Goal: Task Accomplishment & Management: Use online tool/utility

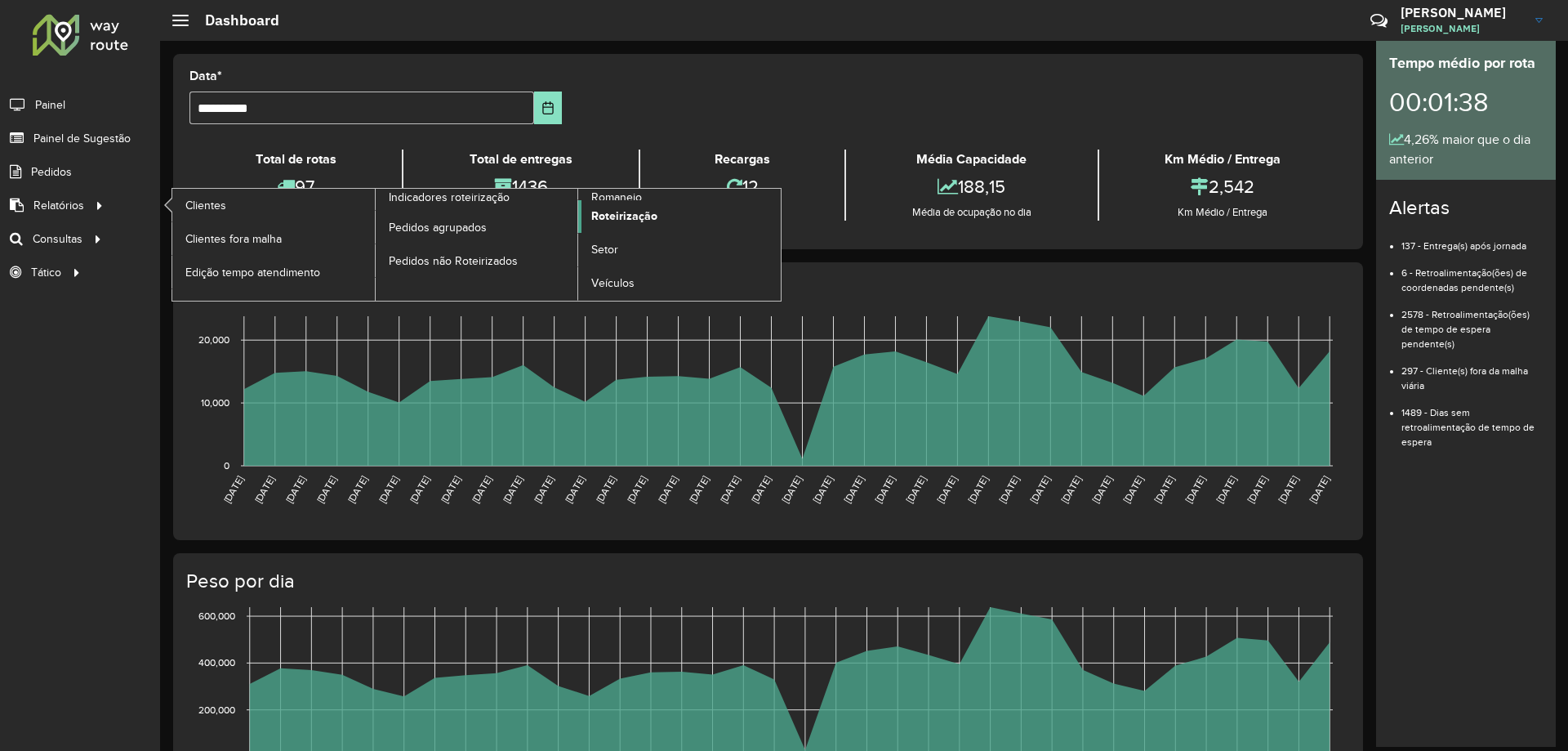
click at [606, 210] on span "Roteirização" at bounding box center [624, 216] width 67 height 17
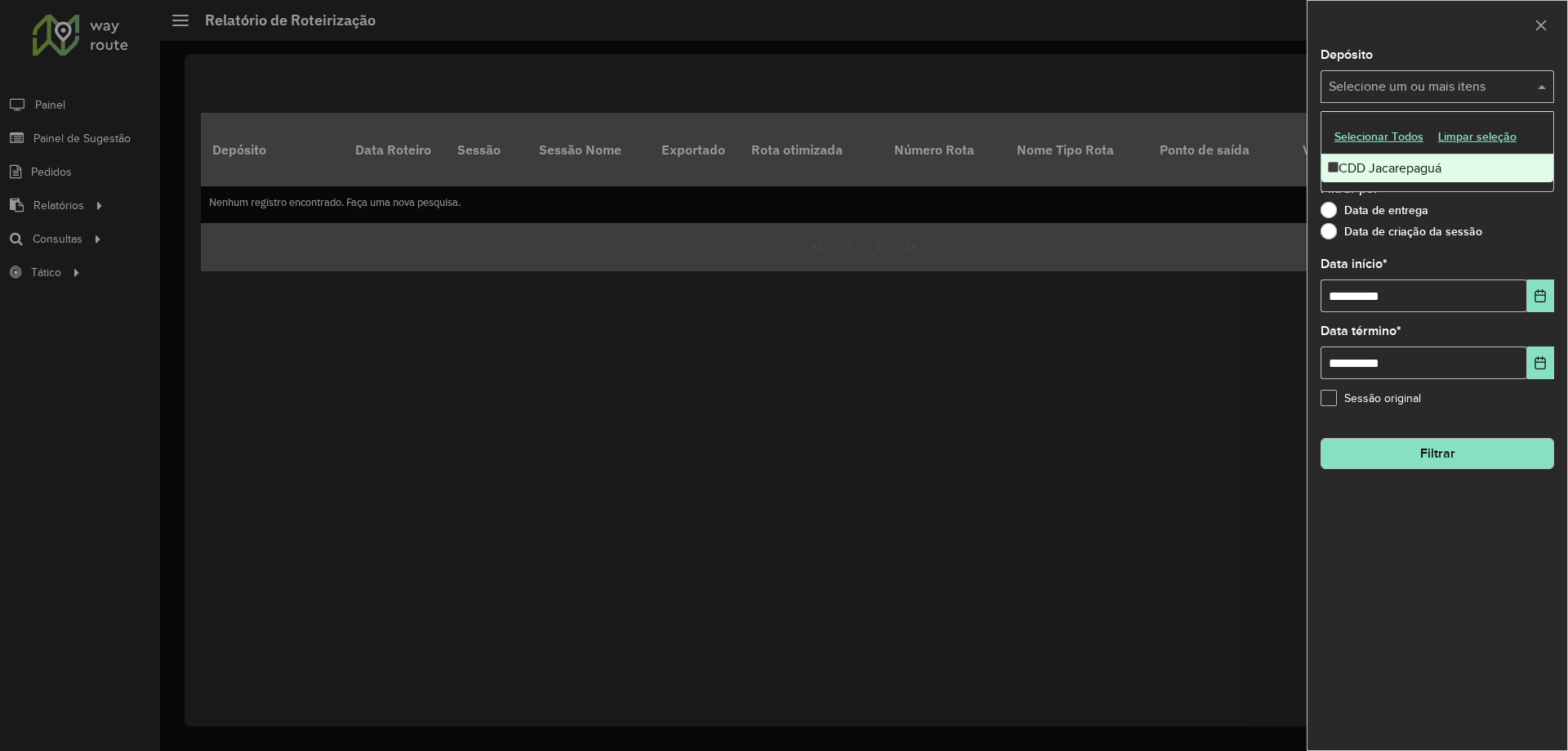
click at [1440, 93] on input "text" at bounding box center [1429, 87] width 209 height 20
click at [1391, 168] on div "CDD Jacarepaguá" at bounding box center [1437, 169] width 232 height 28
click at [1509, 211] on div "Data de entrega" at bounding box center [1437, 214] width 234 height 20
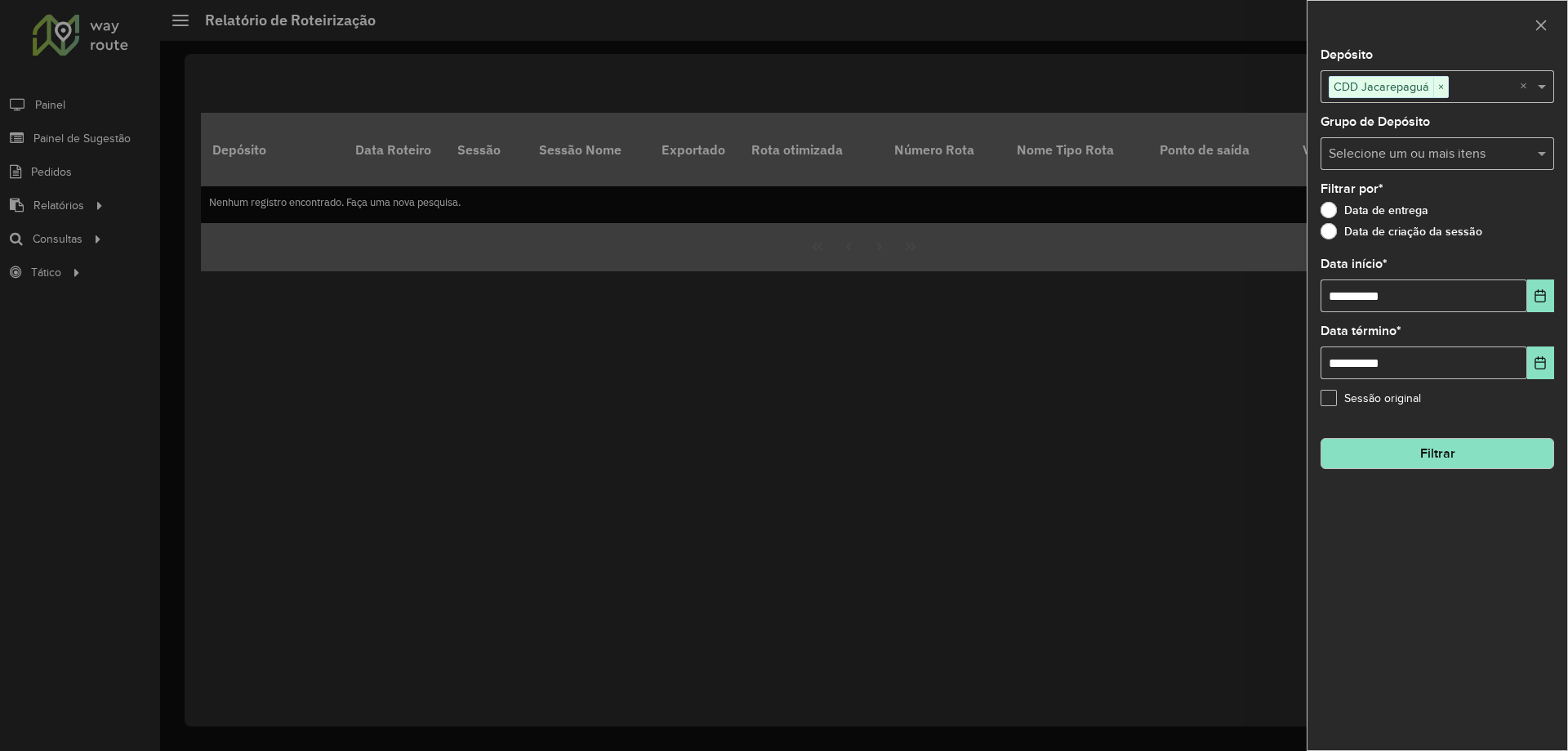
click at [1408, 148] on input "text" at bounding box center [1429, 154] width 209 height 20
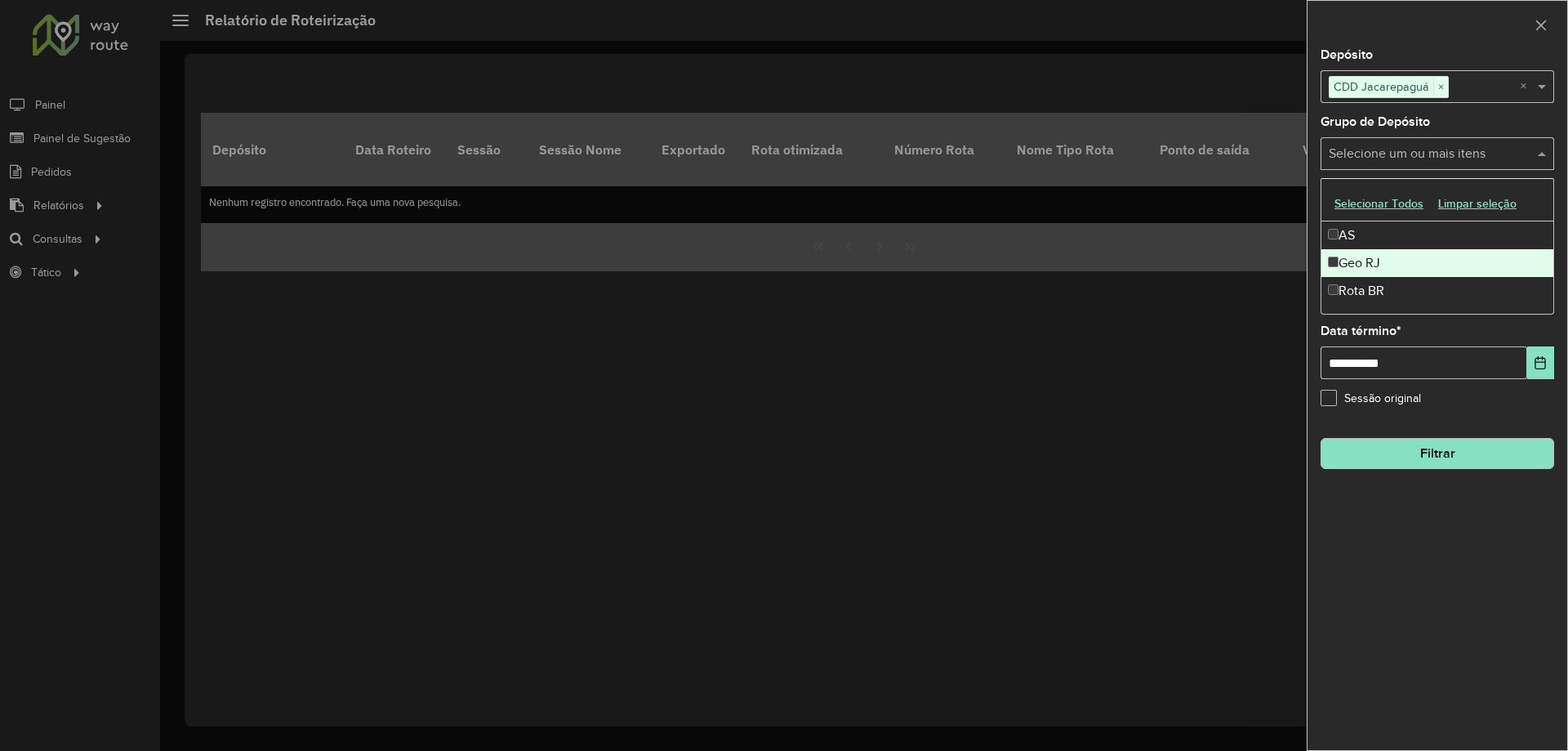
click at [1408, 267] on div "Geo RJ" at bounding box center [1437, 263] width 232 height 28
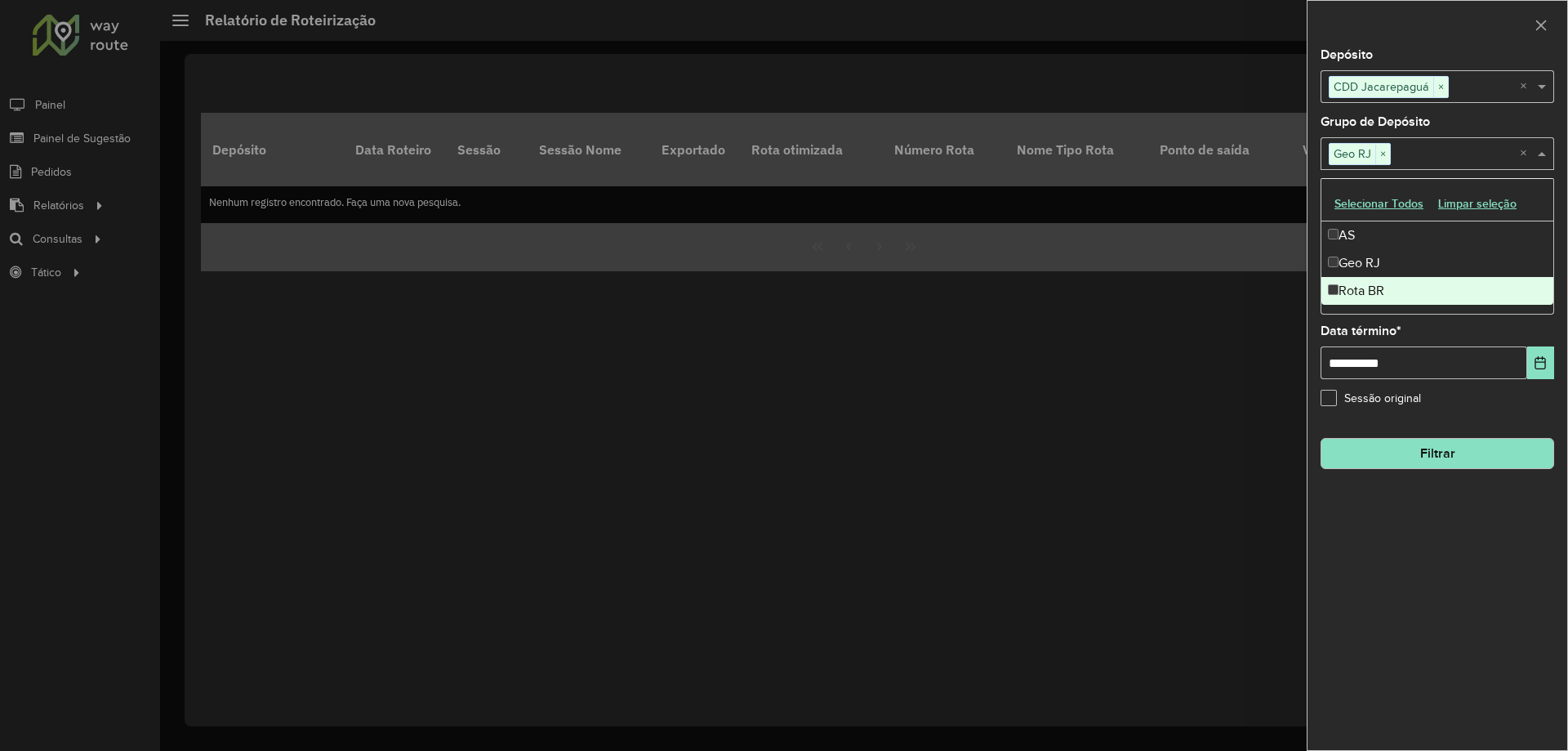
click at [1509, 329] on div "**********" at bounding box center [1437, 351] width 234 height 54
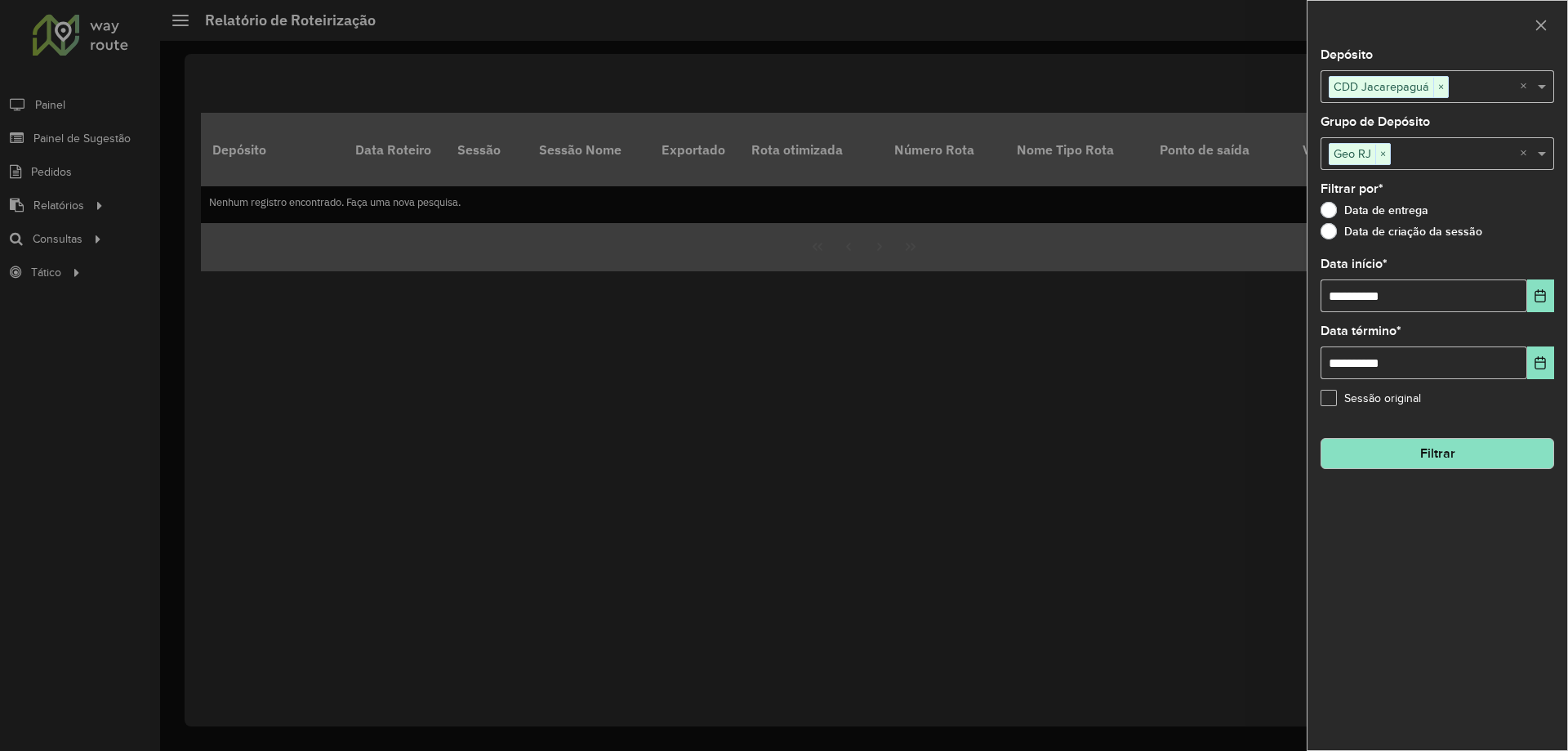
click at [1408, 456] on button "Filtrar" at bounding box center [1437, 453] width 234 height 31
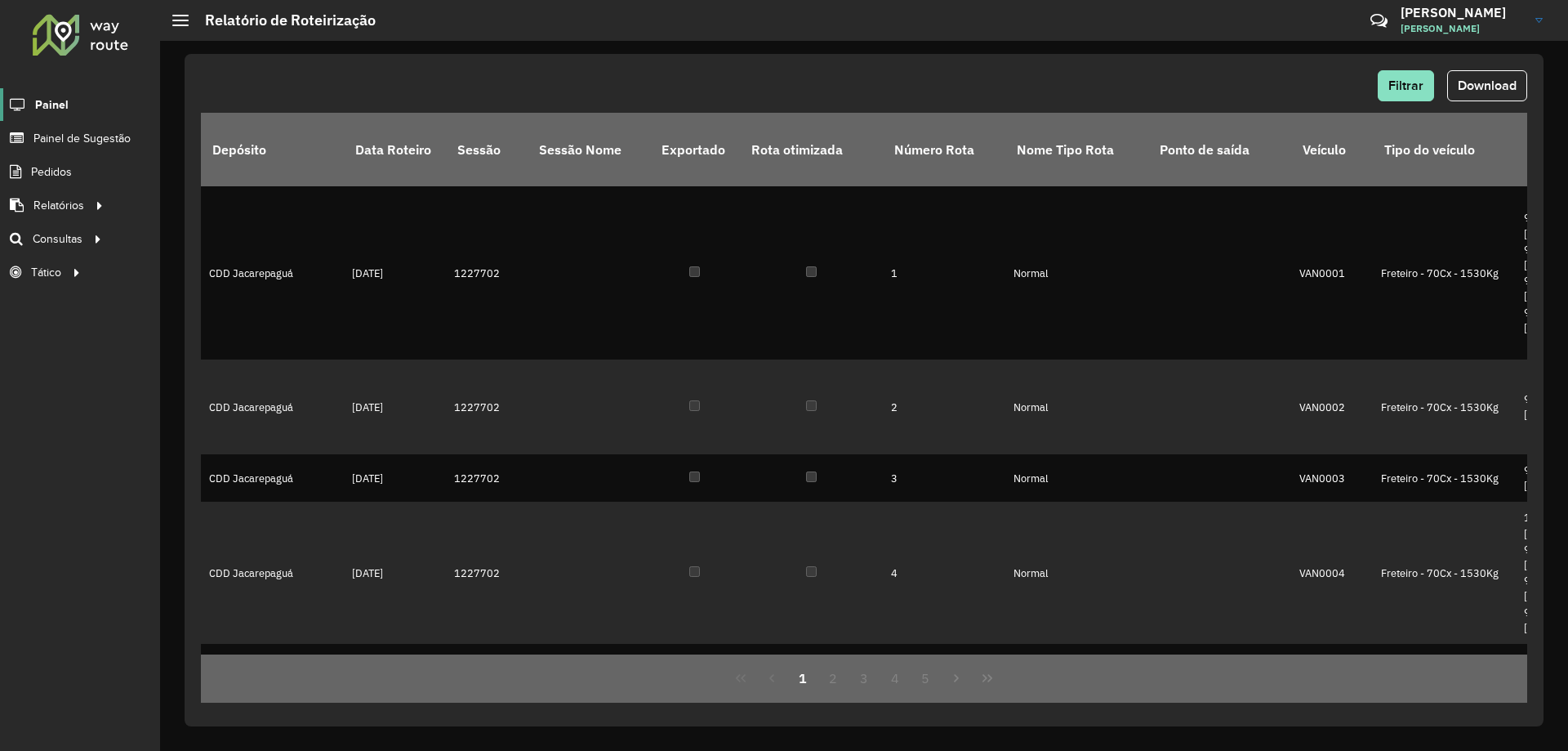
click at [52, 103] on span "Painel" at bounding box center [52, 105] width 34 height 17
click at [179, 19] on div at bounding box center [180, 21] width 16 height 11
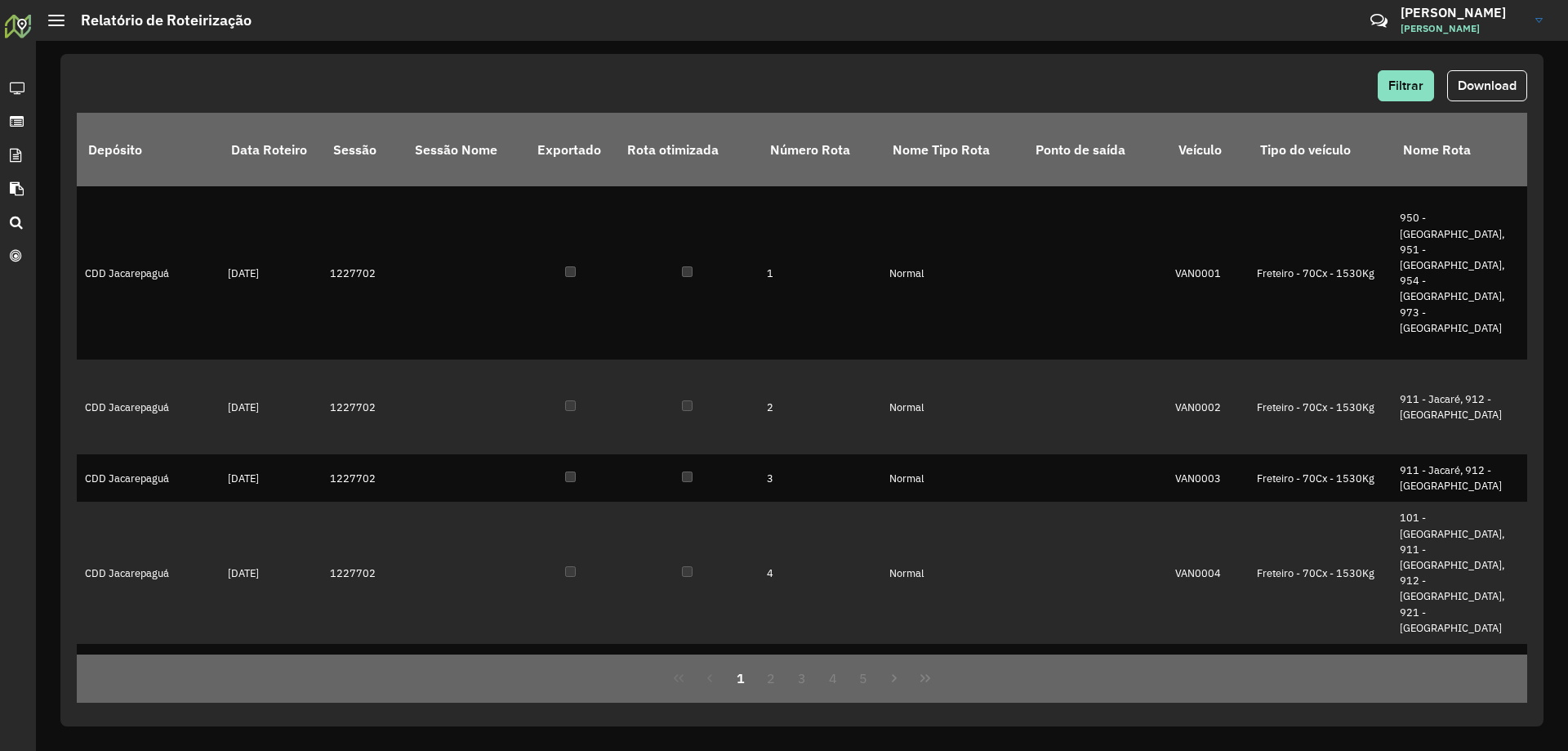
click at [55, 13] on div "Relatório de Roteirização" at bounding box center [149, 20] width 204 height 18
click at [59, 27] on div "Relatório de Roteirização" at bounding box center [149, 20] width 204 height 18
click at [56, 23] on div at bounding box center [55, 21] width 16 height 11
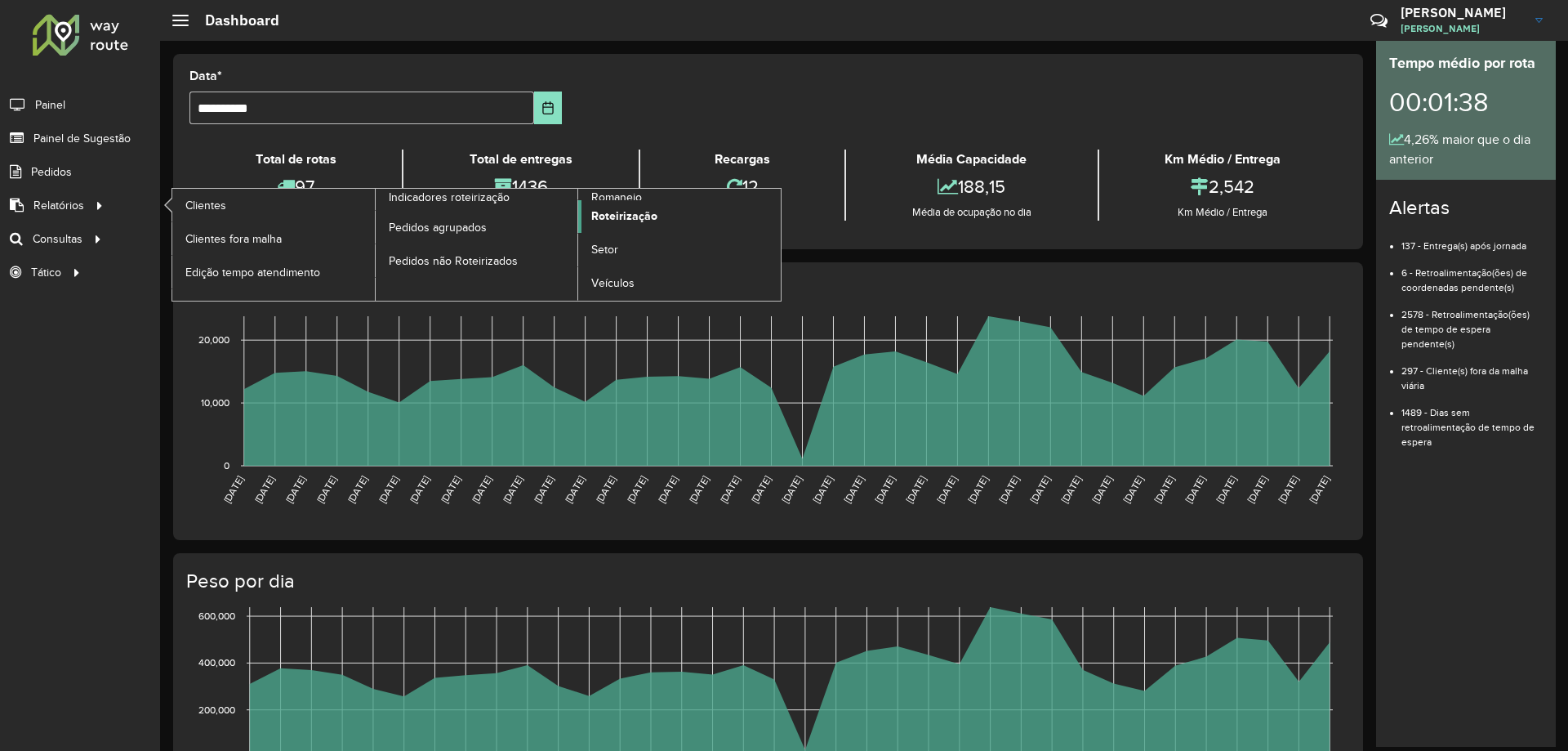
click at [623, 210] on span "Roteirização" at bounding box center [624, 216] width 67 height 17
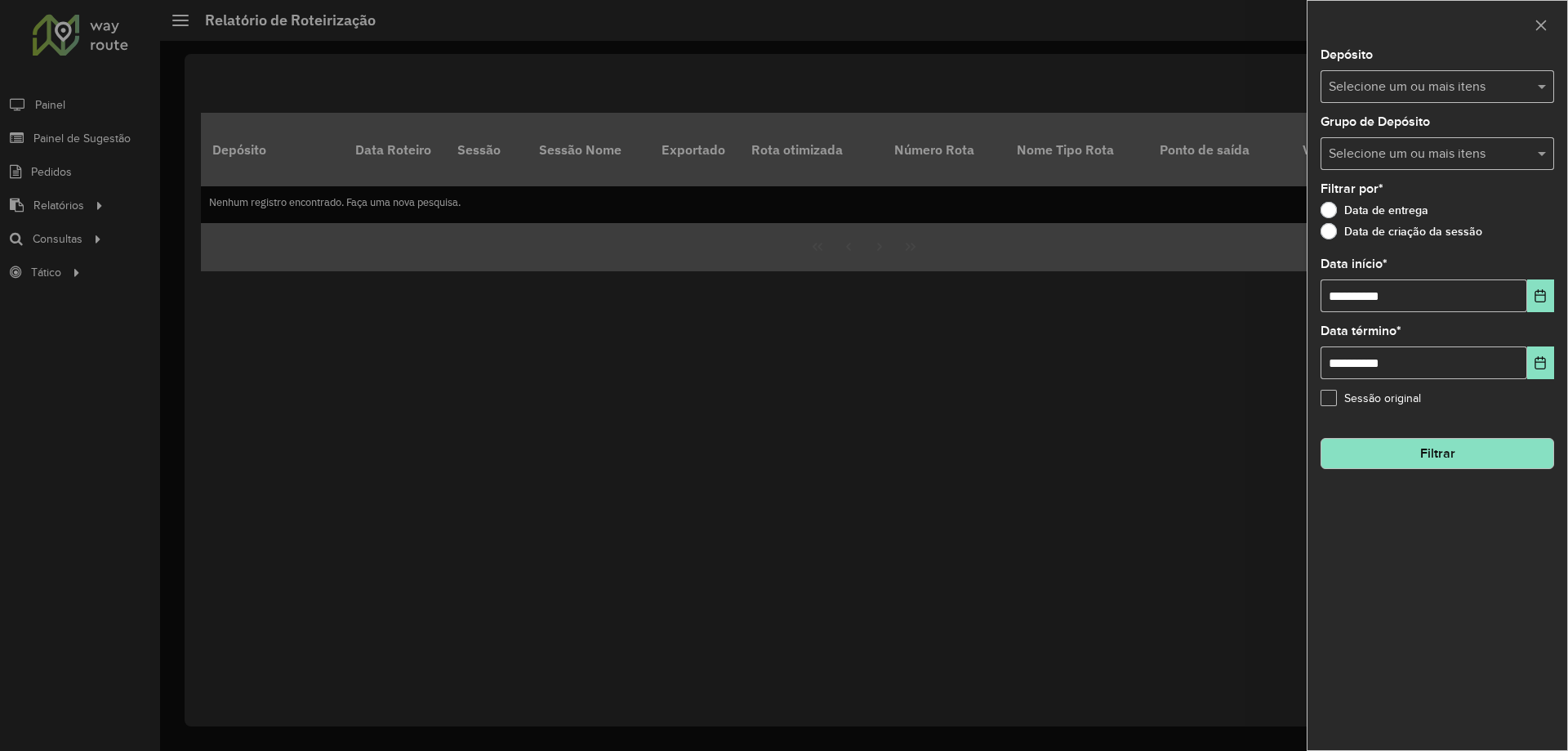
click at [1396, 79] on input "text" at bounding box center [1429, 87] width 209 height 20
click at [1411, 161] on div "CDD Jacarepaguá" at bounding box center [1437, 169] width 232 height 28
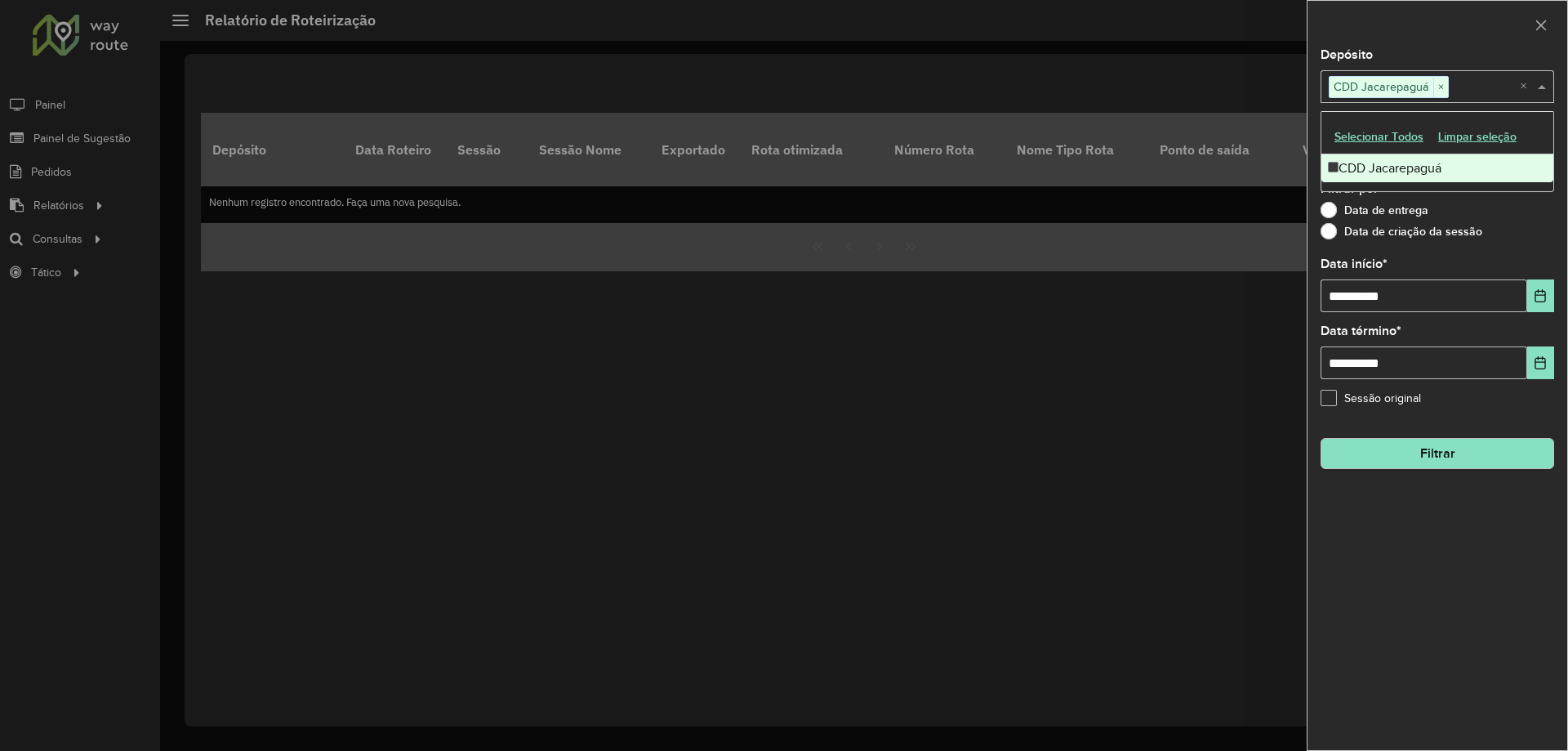
click at [1462, 229] on label "Data de criação da sessão" at bounding box center [1401, 231] width 161 height 16
click at [56, 265] on div at bounding box center [784, 376] width 1568 height 751
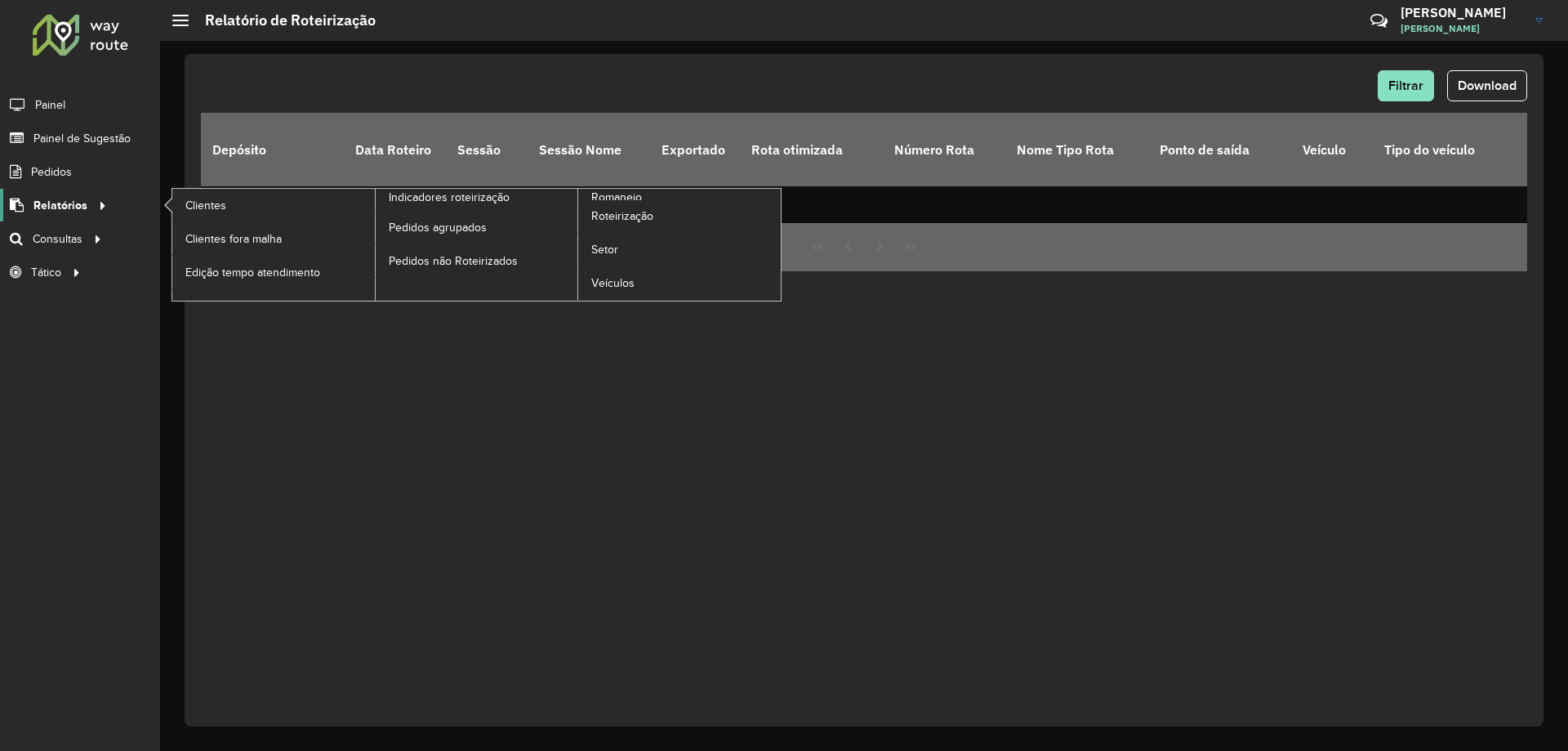
click at [81, 204] on span "Relatórios" at bounding box center [60, 206] width 53 height 17
click at [660, 221] on link "Roteirização" at bounding box center [679, 216] width 203 height 33
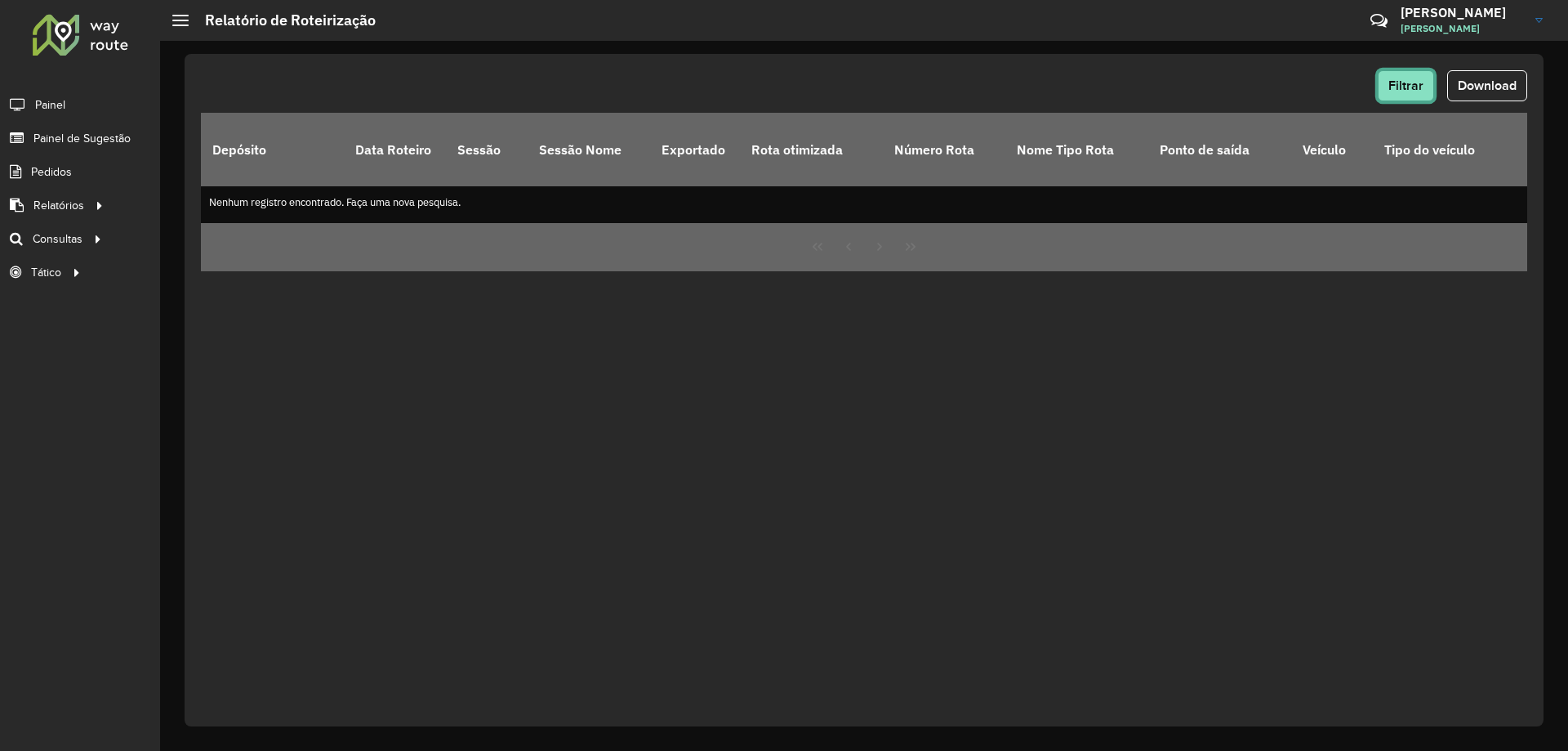
click at [1415, 92] on button "Filtrar" at bounding box center [1406, 85] width 56 height 31
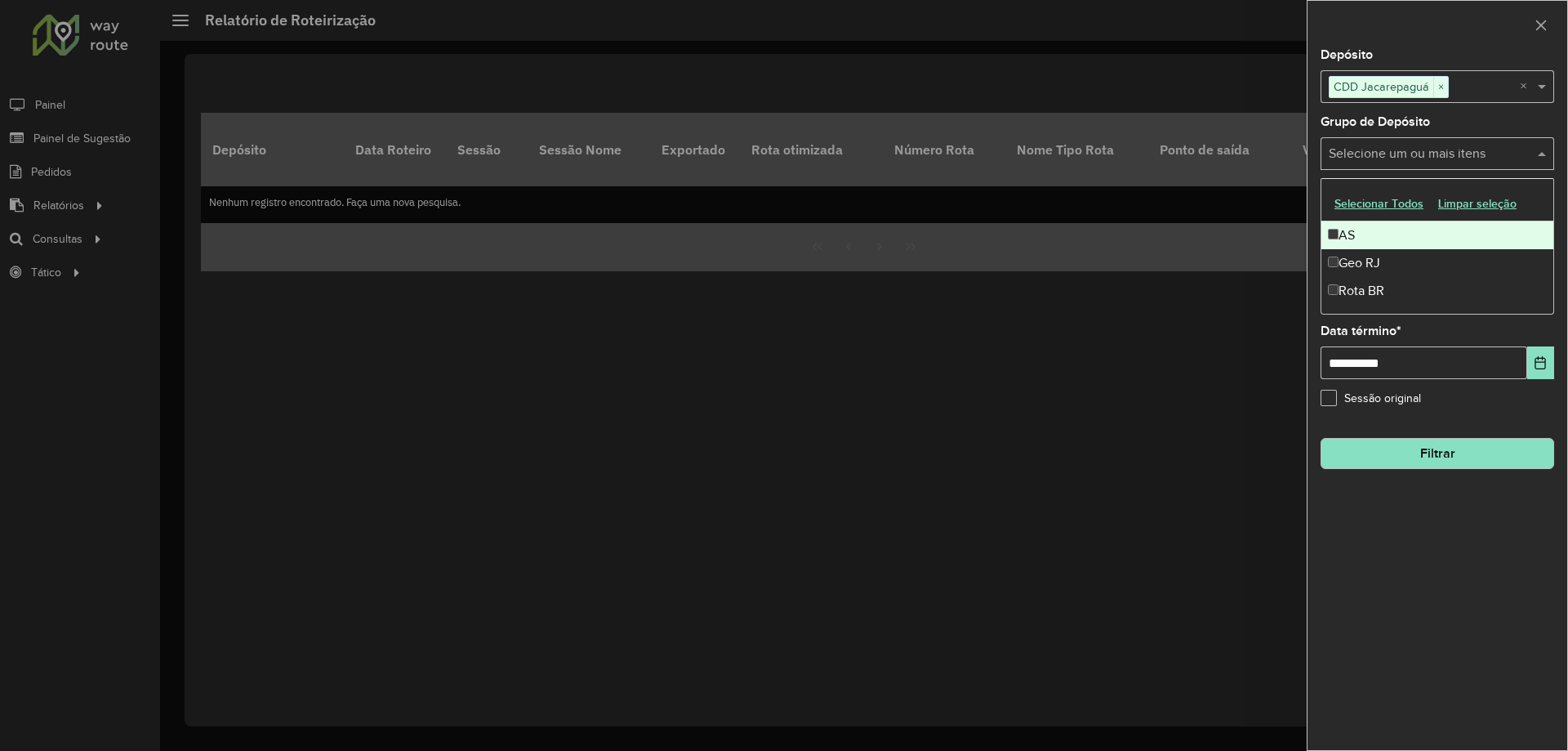
click at [1407, 153] on input "text" at bounding box center [1429, 154] width 209 height 20
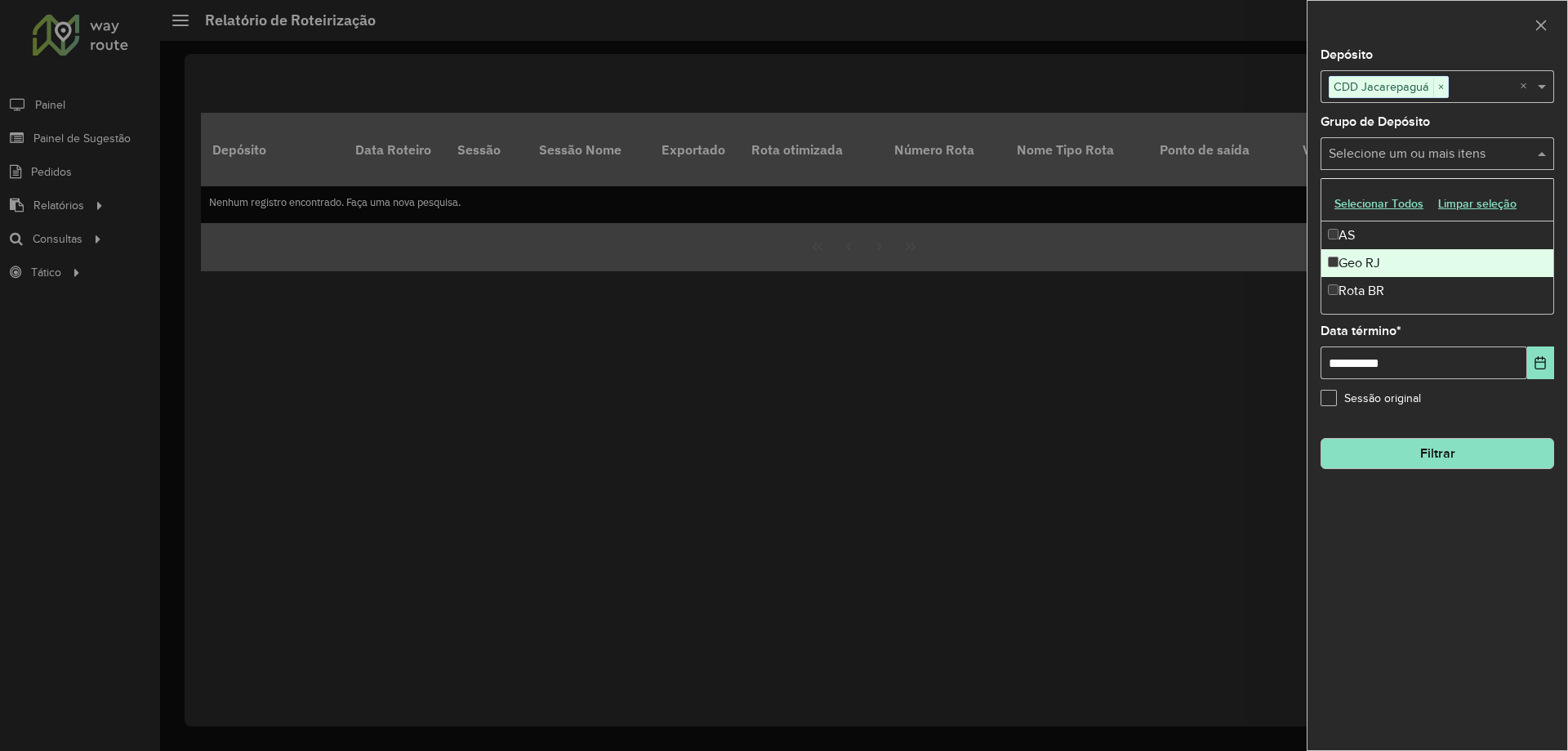
click at [1396, 263] on div "Geo RJ" at bounding box center [1437, 263] width 232 height 28
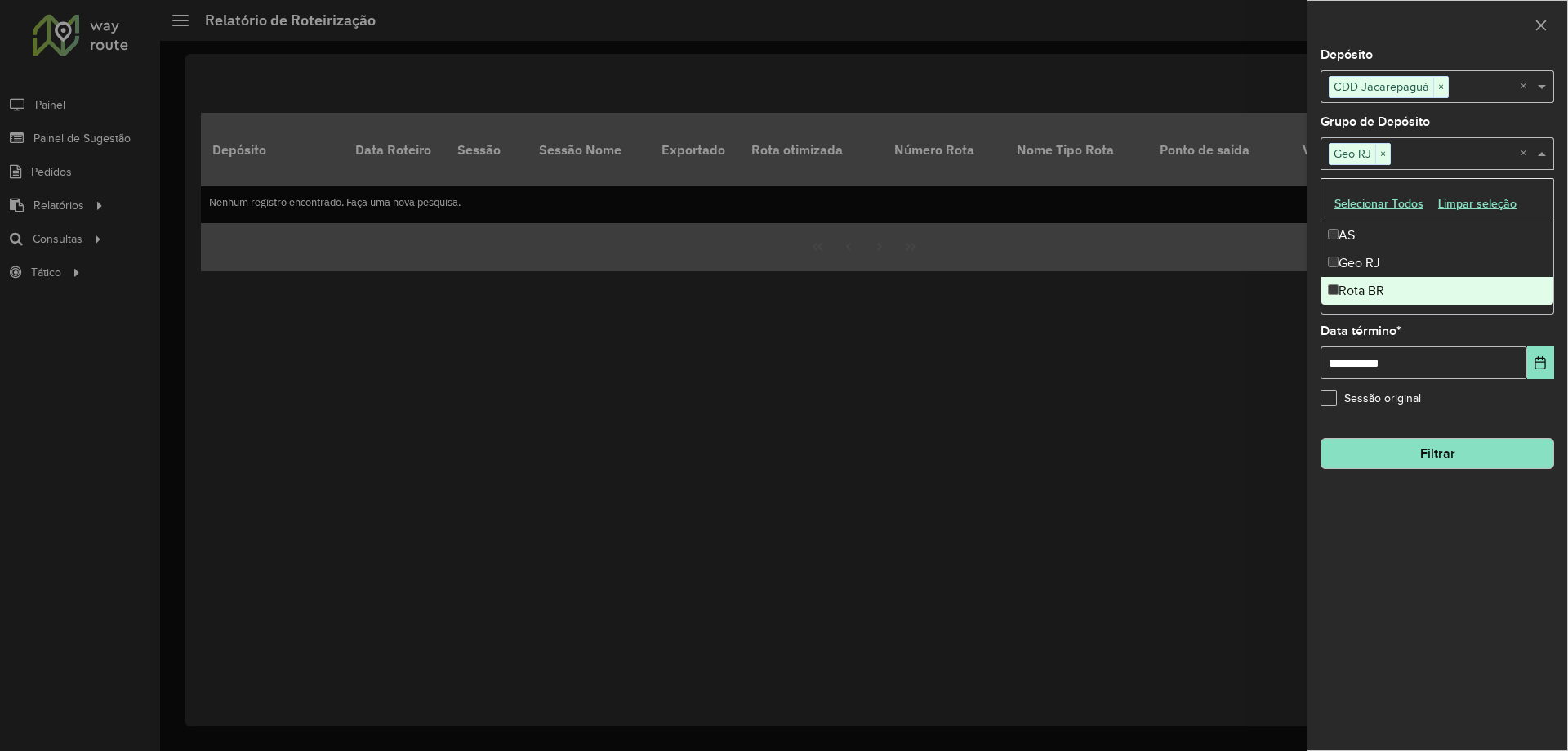
click at [1442, 460] on button "Filtrar" at bounding box center [1437, 453] width 234 height 31
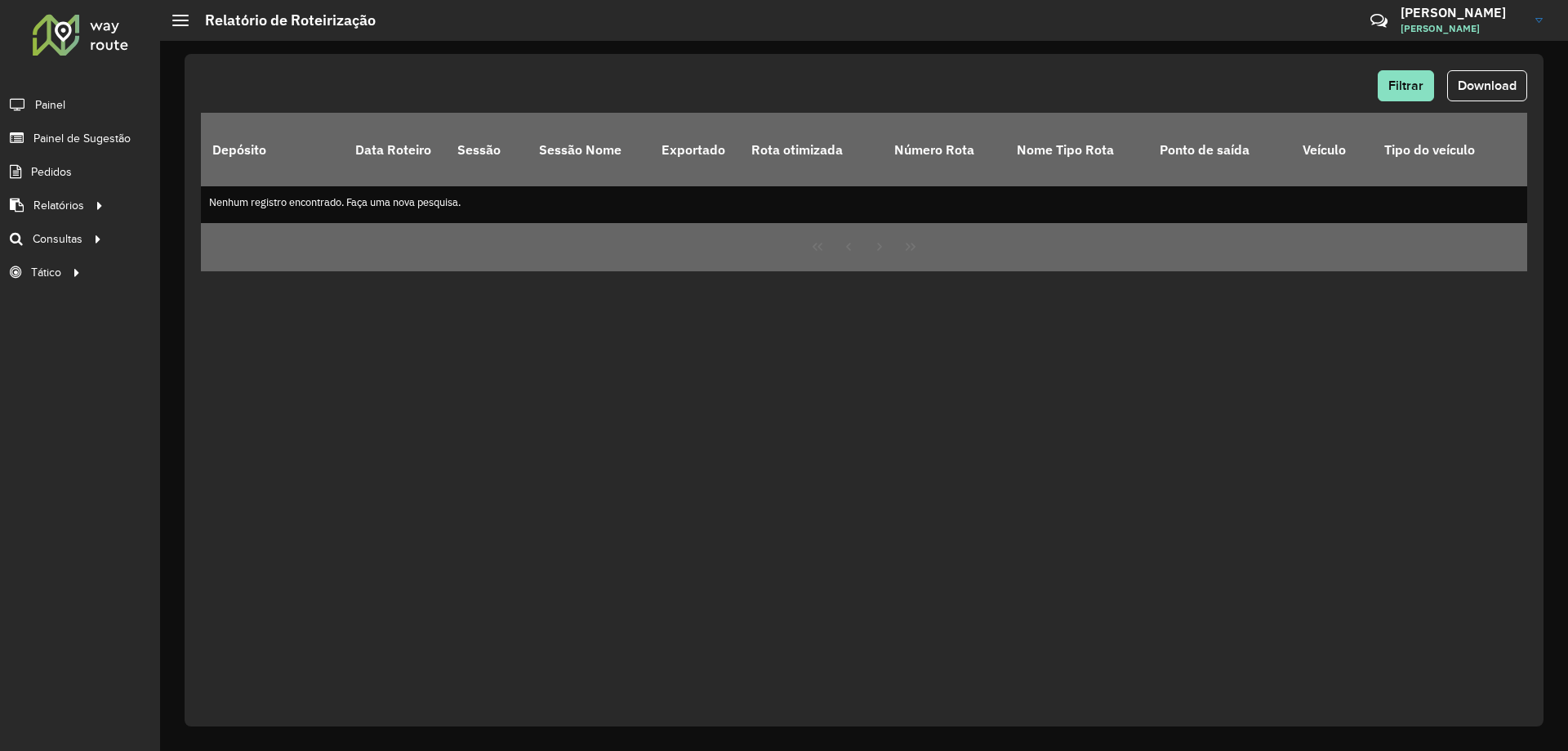
click at [68, 66] on div "Roteirizador AmbevTech Painel Painel de Sugestão Pedidos Relatórios Clientes Cl…" at bounding box center [80, 376] width 160 height 751
click at [83, 54] on div at bounding box center [80, 34] width 99 height 42
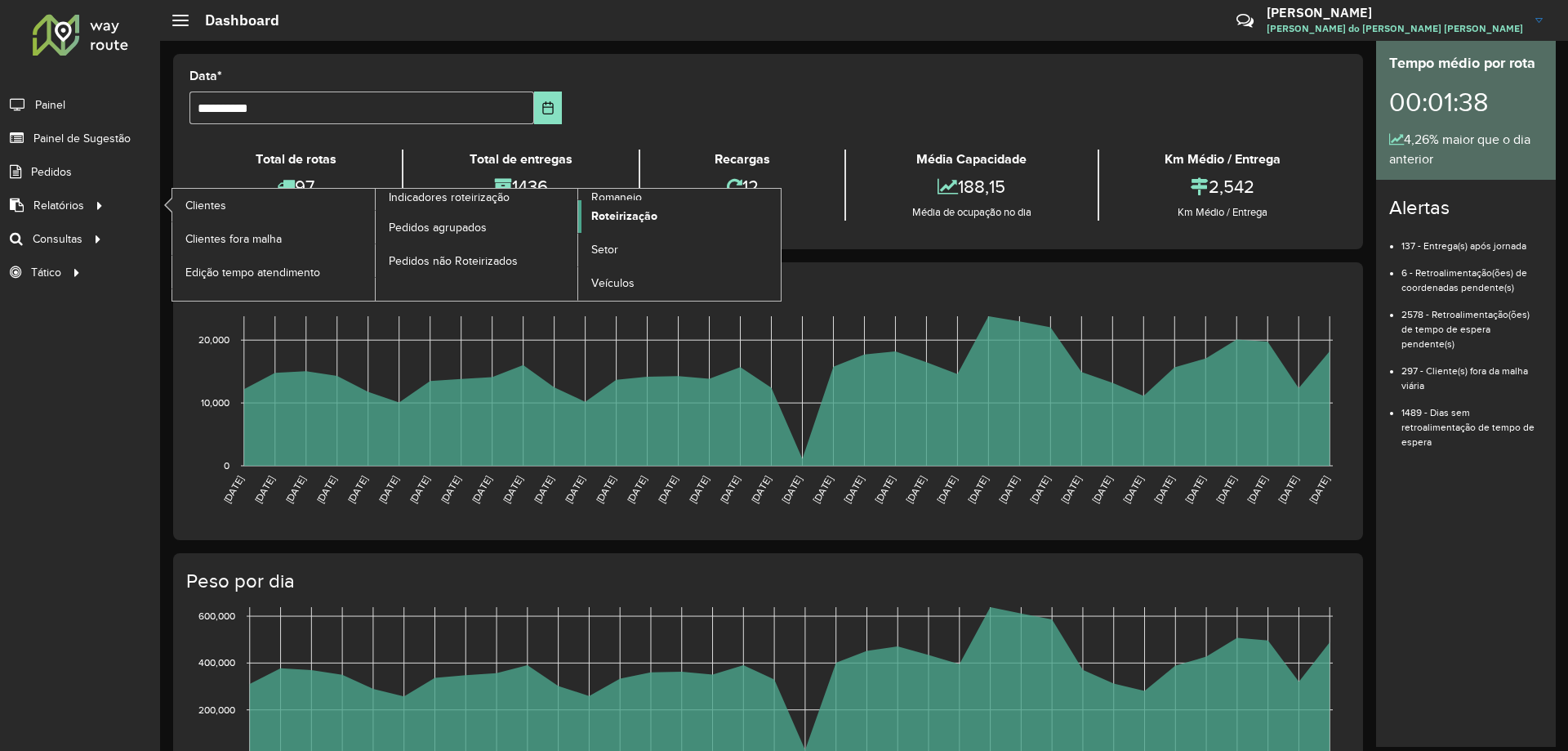
click at [641, 216] on span "Roteirização" at bounding box center [624, 216] width 67 height 17
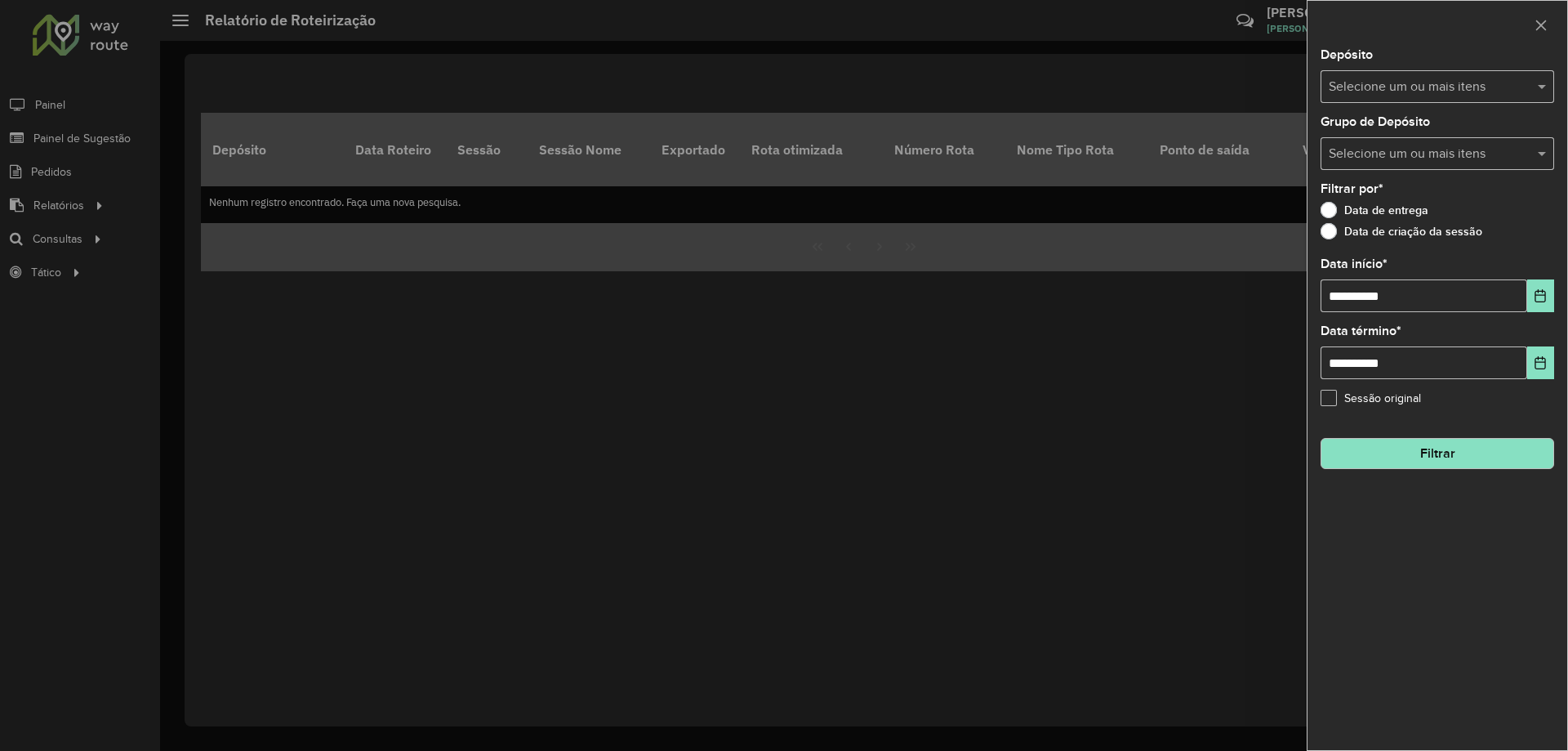
click at [1378, 78] on input "text" at bounding box center [1429, 87] width 209 height 20
click at [1390, 166] on div "CDD Jacarepaguá" at bounding box center [1437, 169] width 232 height 28
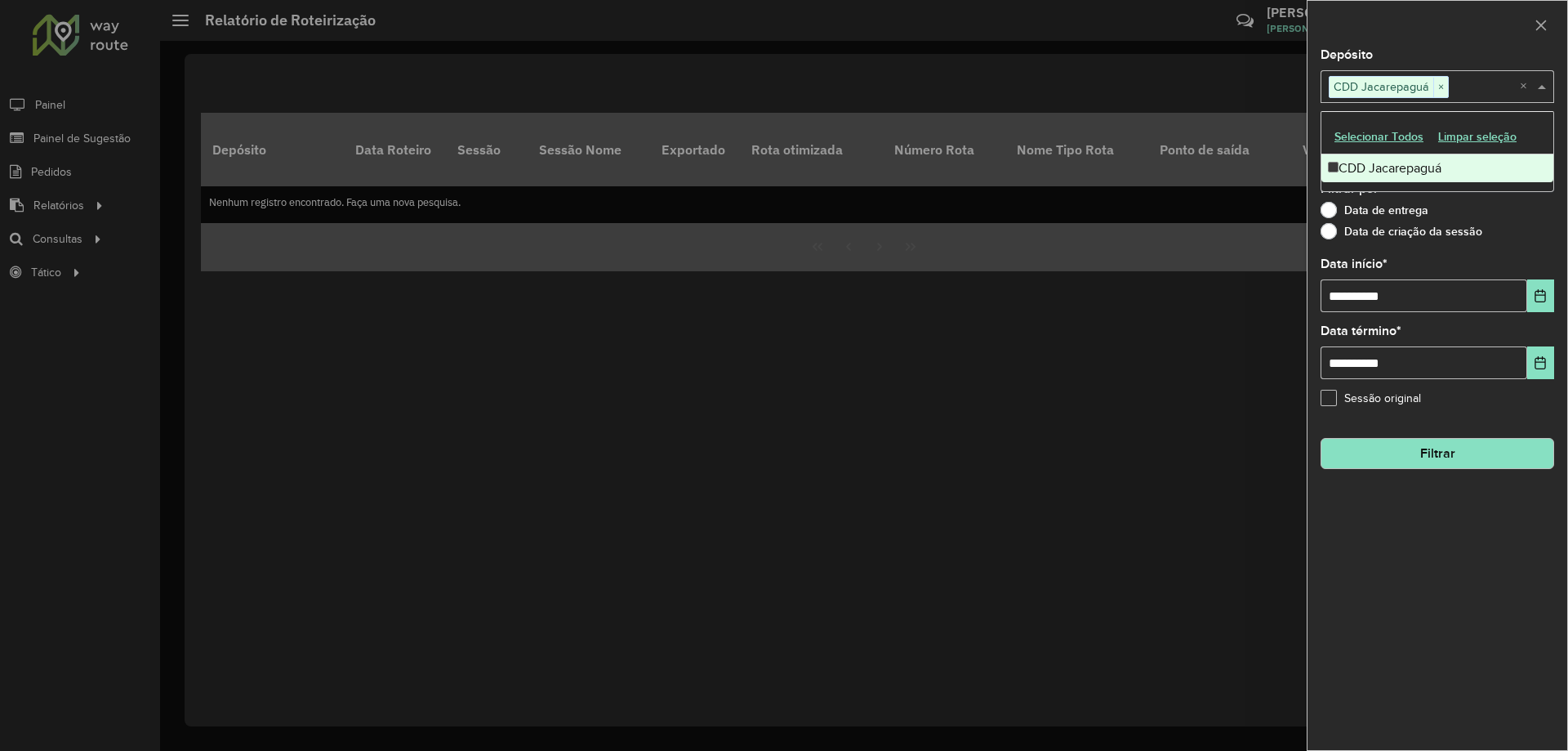
click at [1532, 258] on div "**********" at bounding box center [1437, 284] width 234 height 54
click at [1444, 166] on div "Selecione um ou mais itens" at bounding box center [1437, 153] width 234 height 33
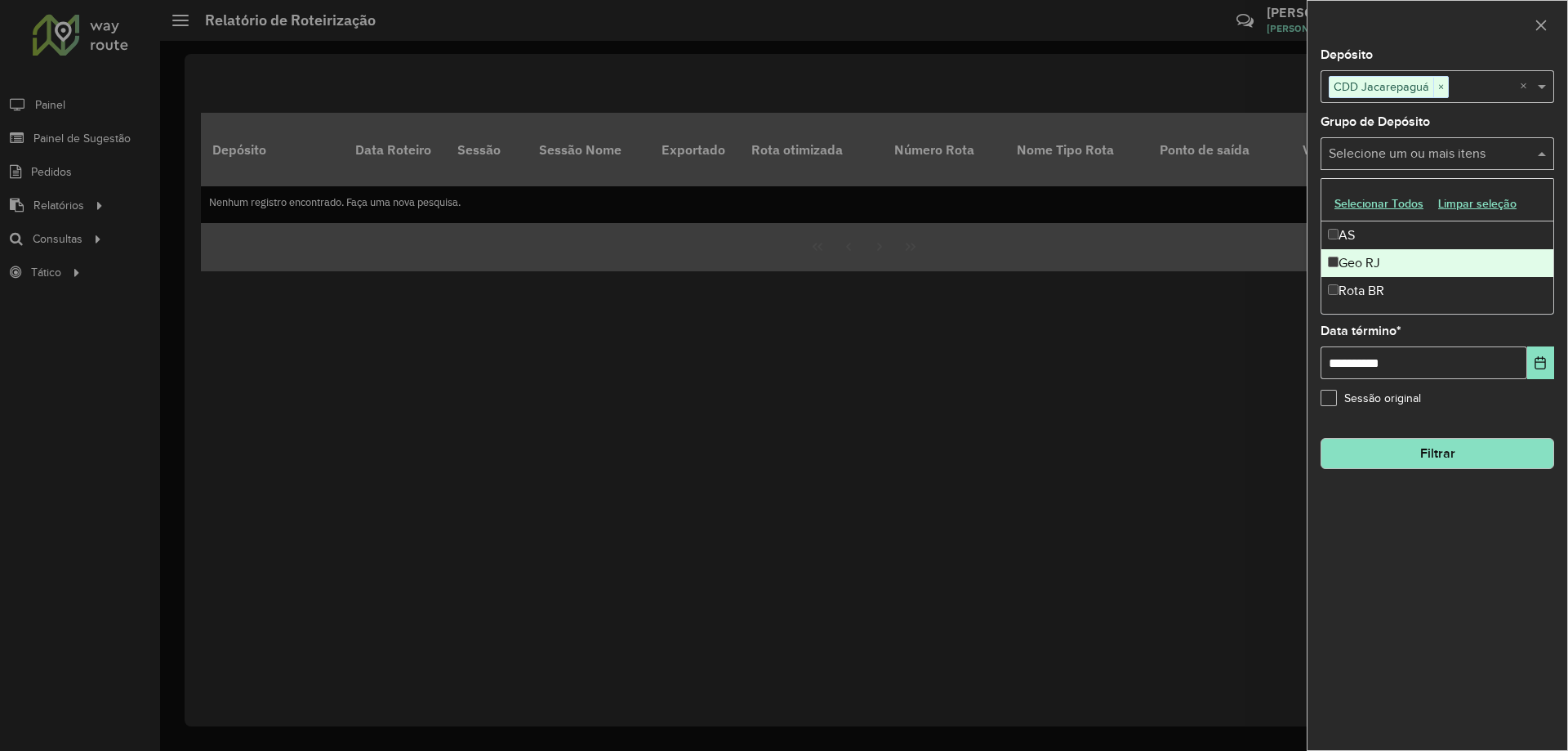
click at [1441, 268] on div "Geo RJ" at bounding box center [1437, 263] width 232 height 28
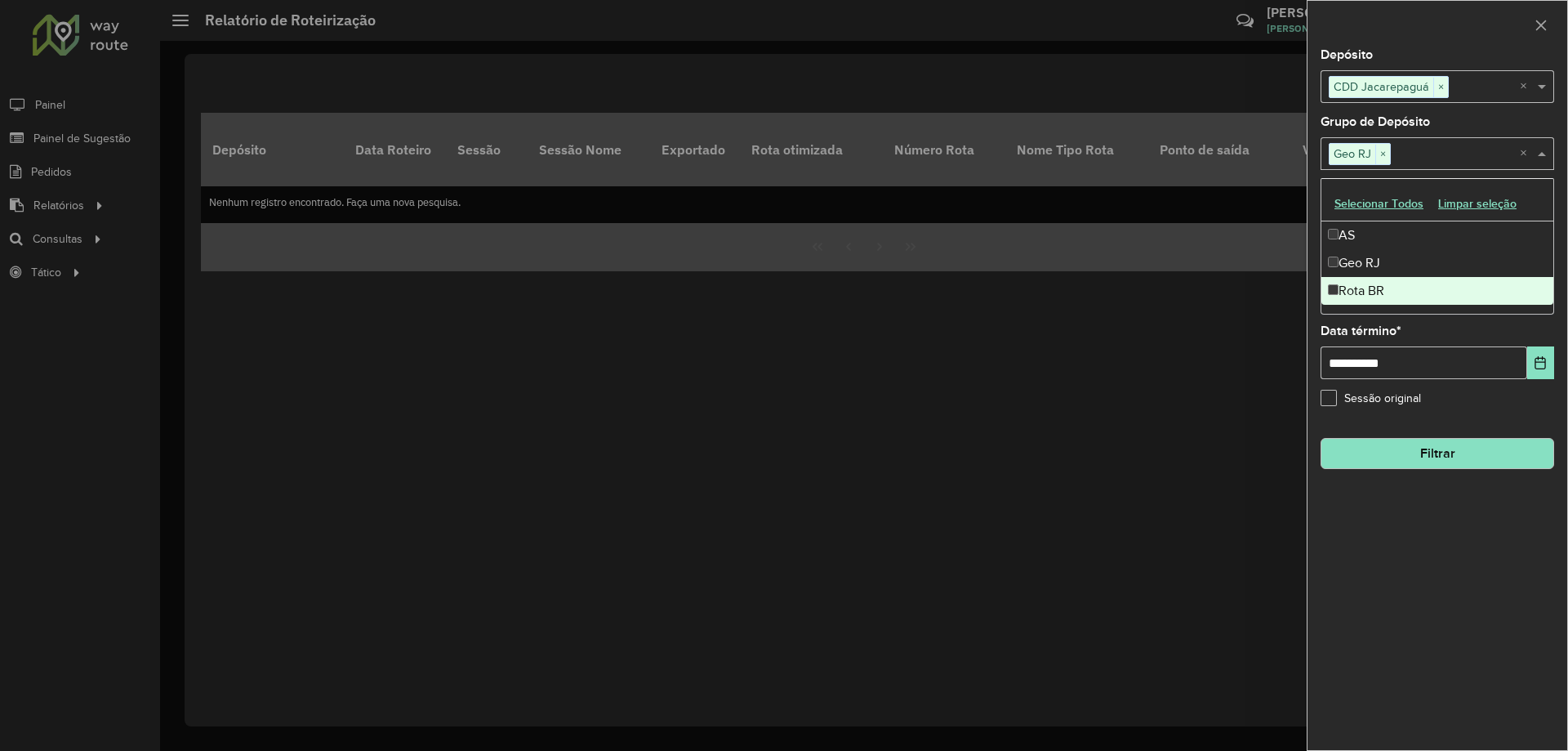
click at [1517, 585] on div "**********" at bounding box center [1438, 399] width 260 height 701
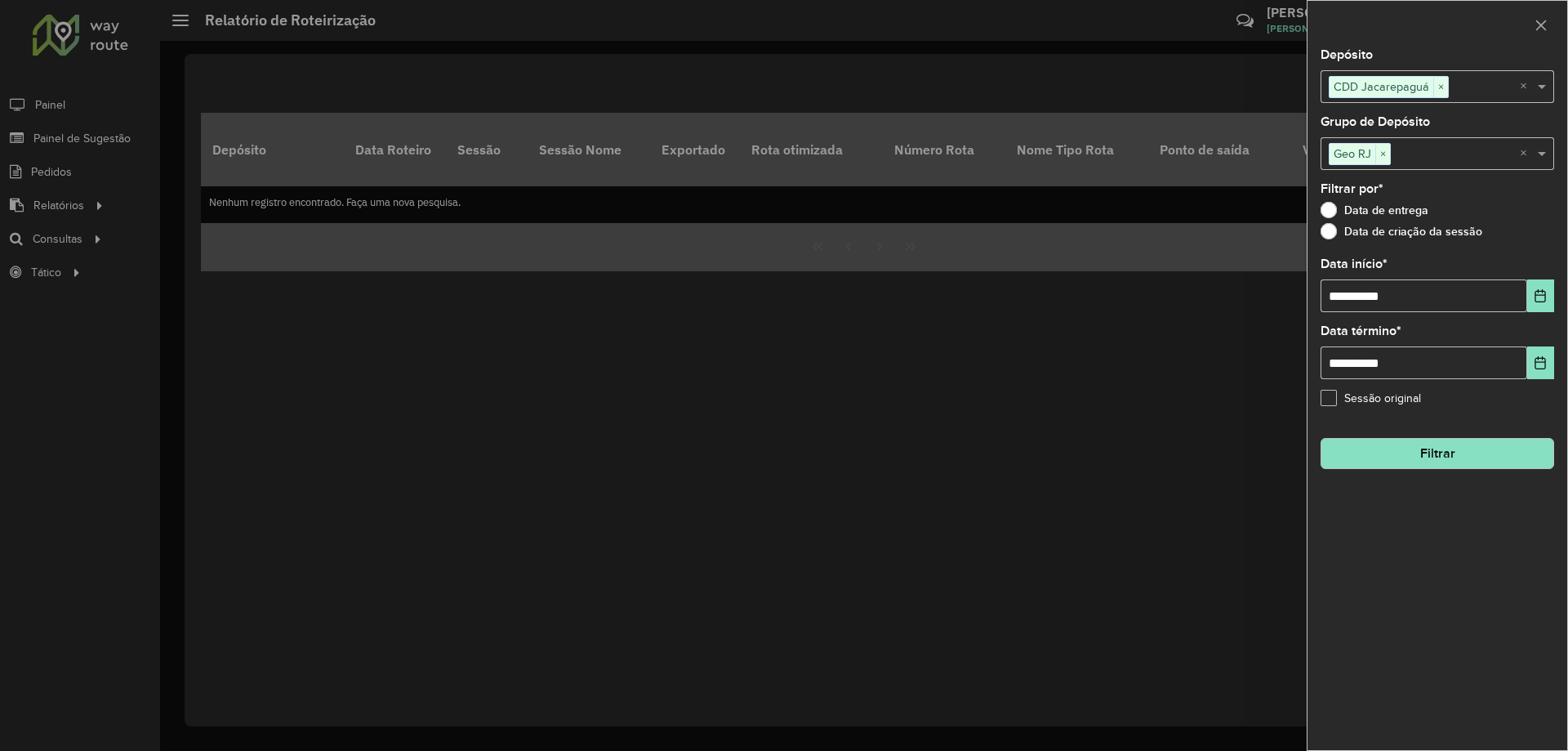
click at [1428, 458] on button "Filtrar" at bounding box center [1437, 453] width 234 height 31
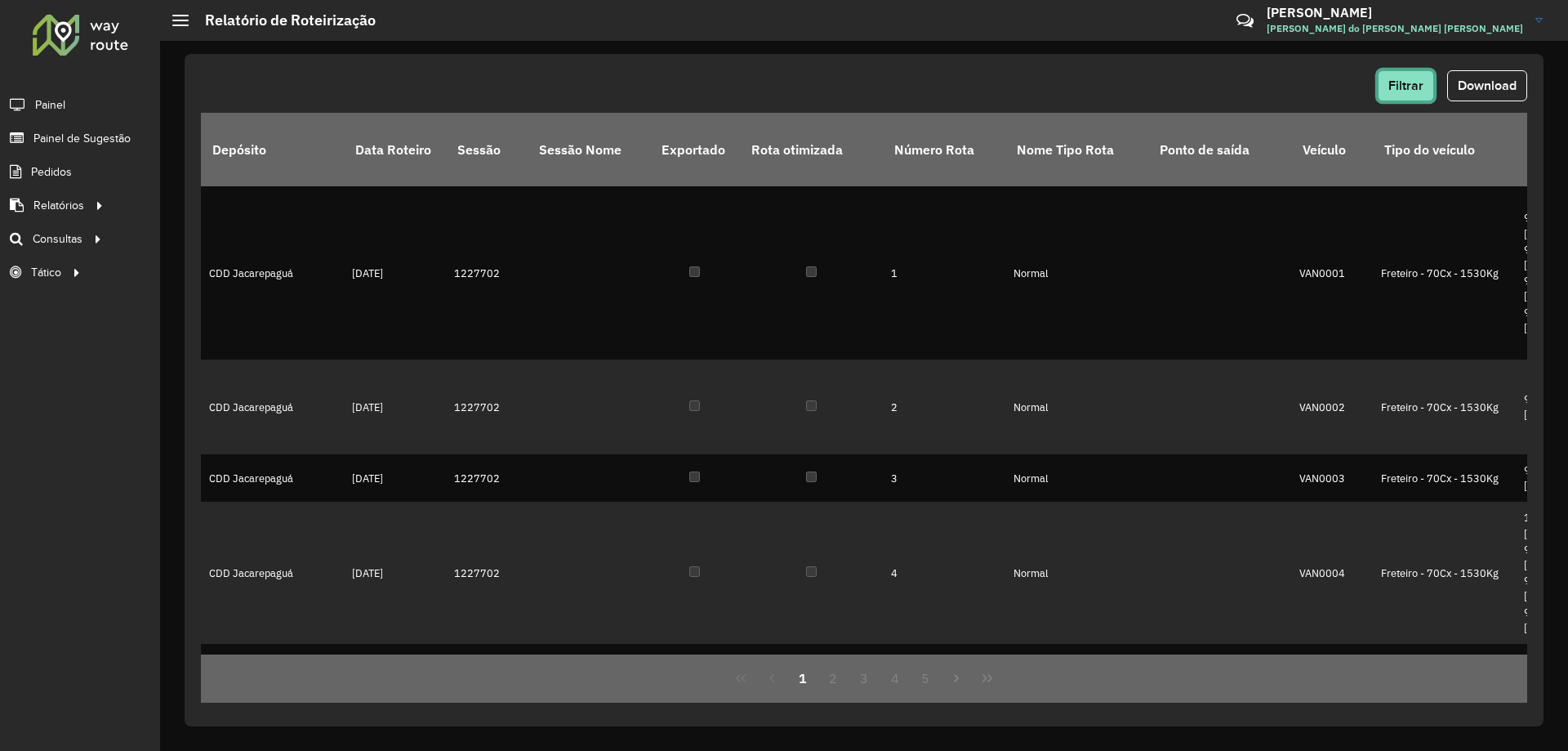
click at [1403, 86] on span "Filtrar" at bounding box center [1406, 85] width 35 height 14
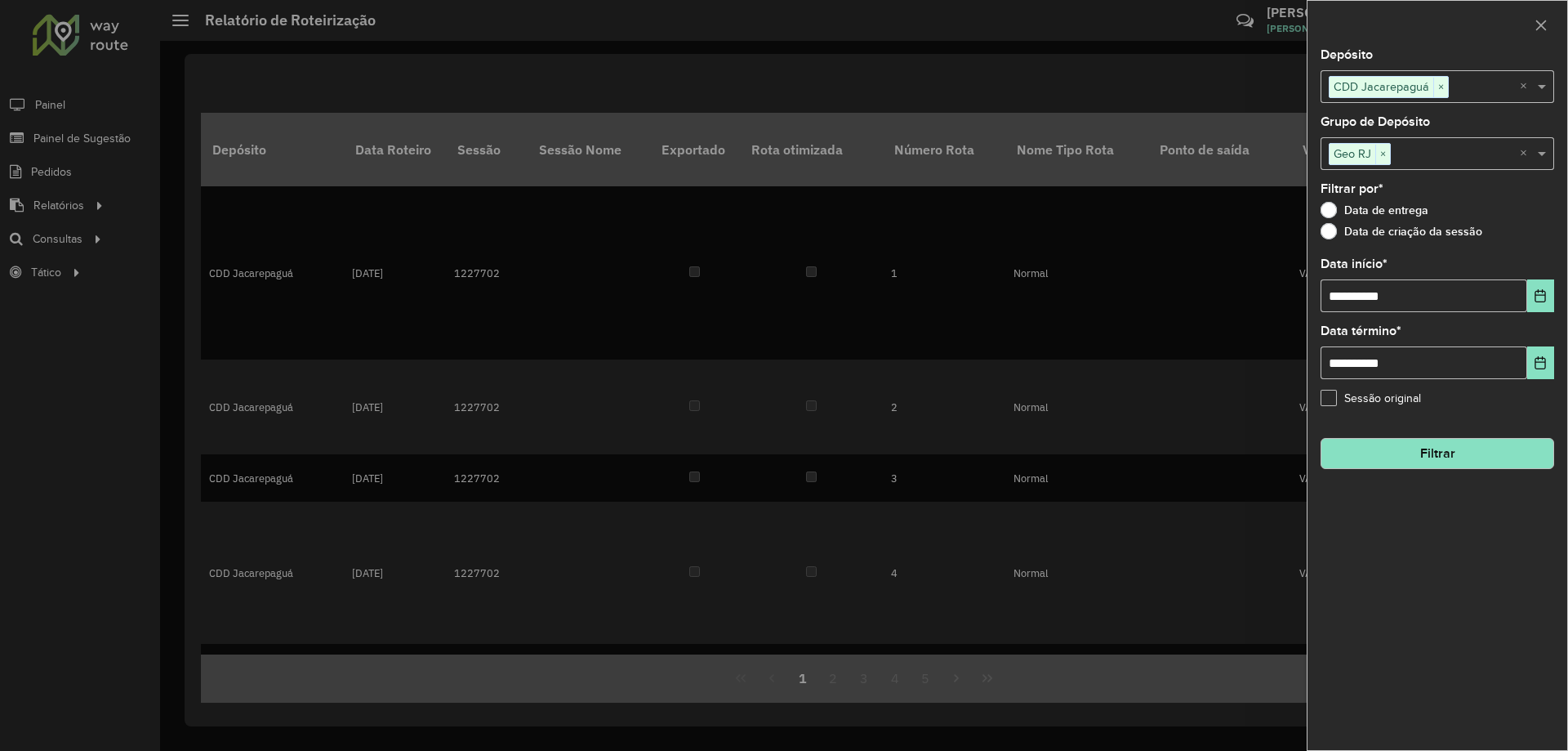
click at [1371, 460] on button "Filtrar" at bounding box center [1437, 453] width 234 height 31
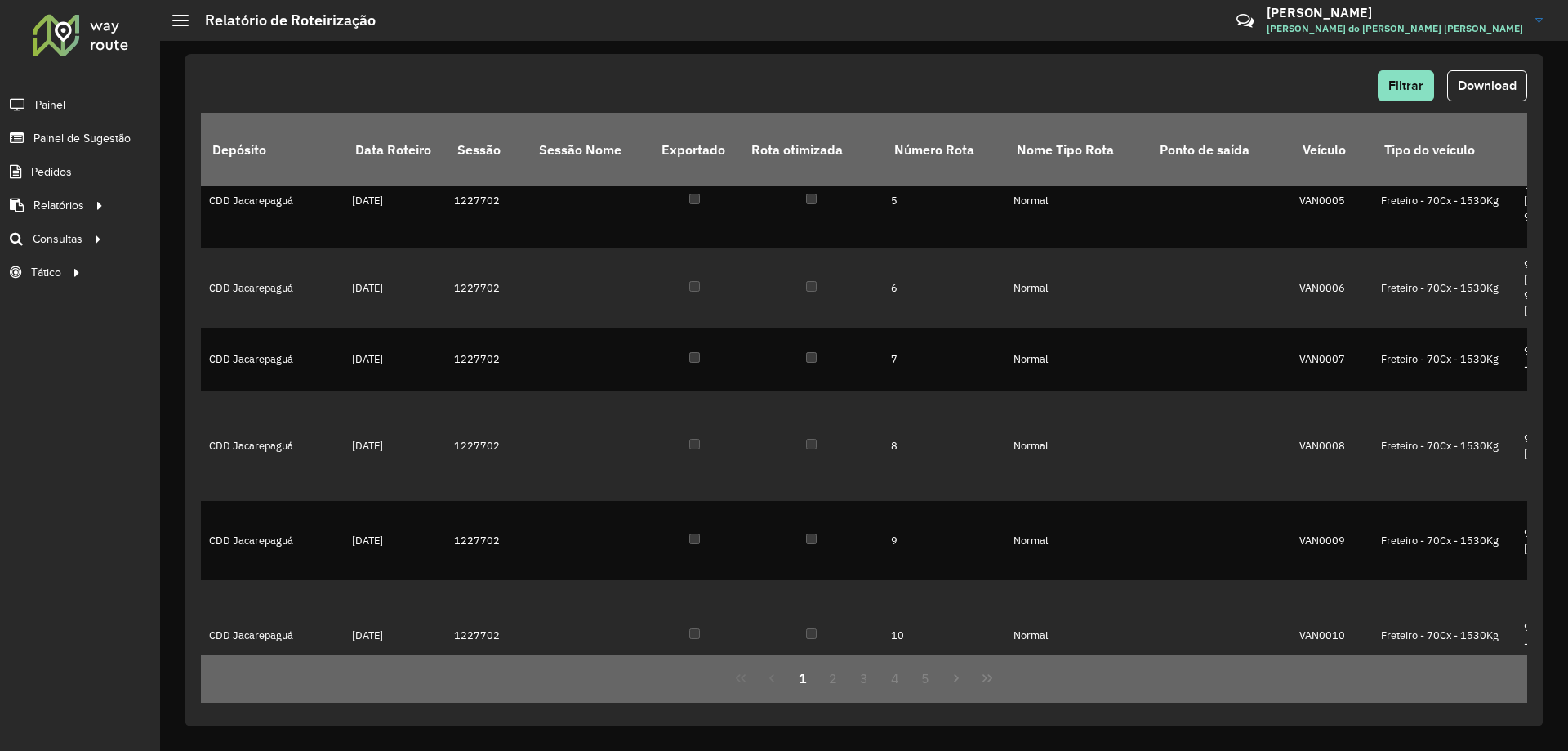
scroll to position [769, 0]
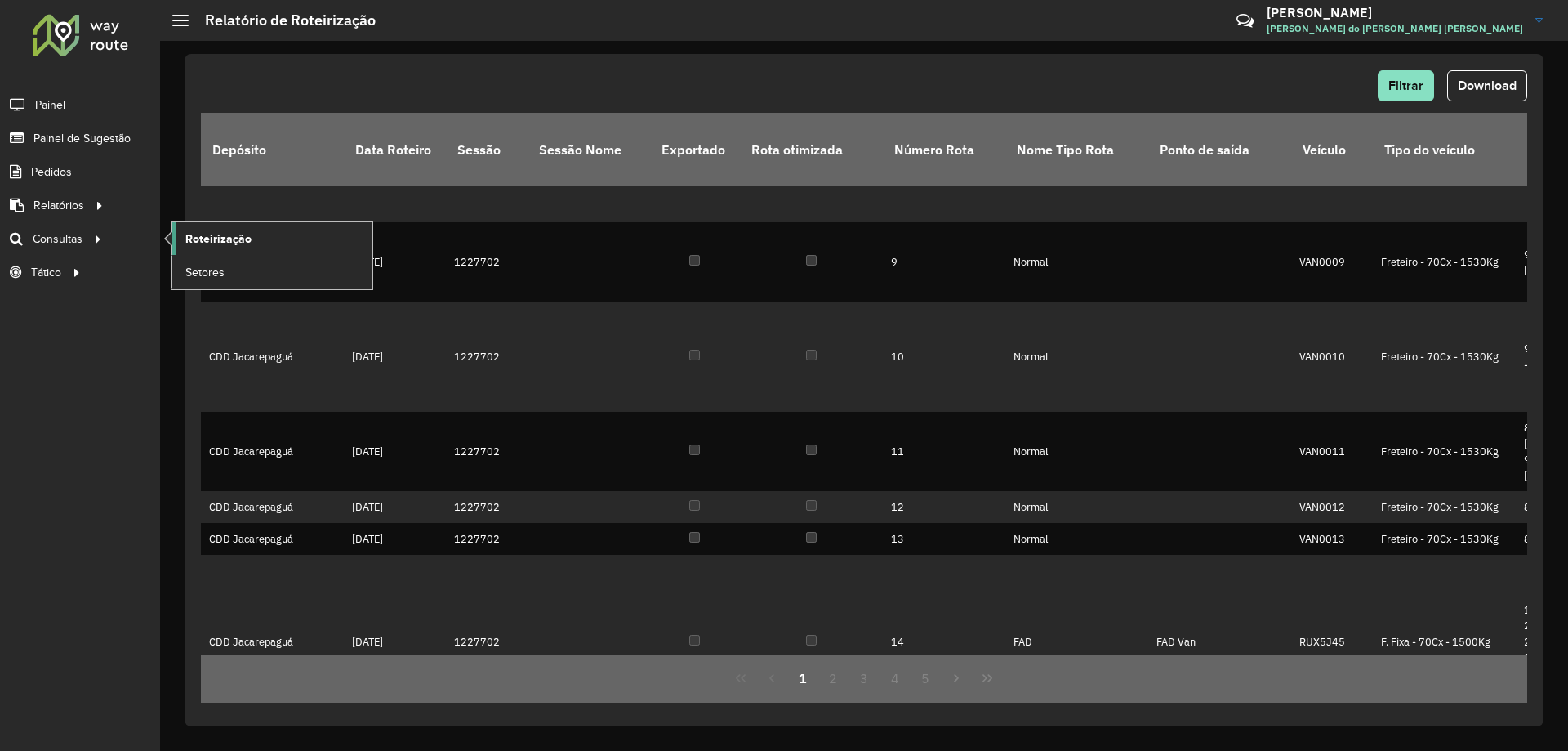
click at [217, 244] on span "Roteirização" at bounding box center [219, 238] width 67 height 17
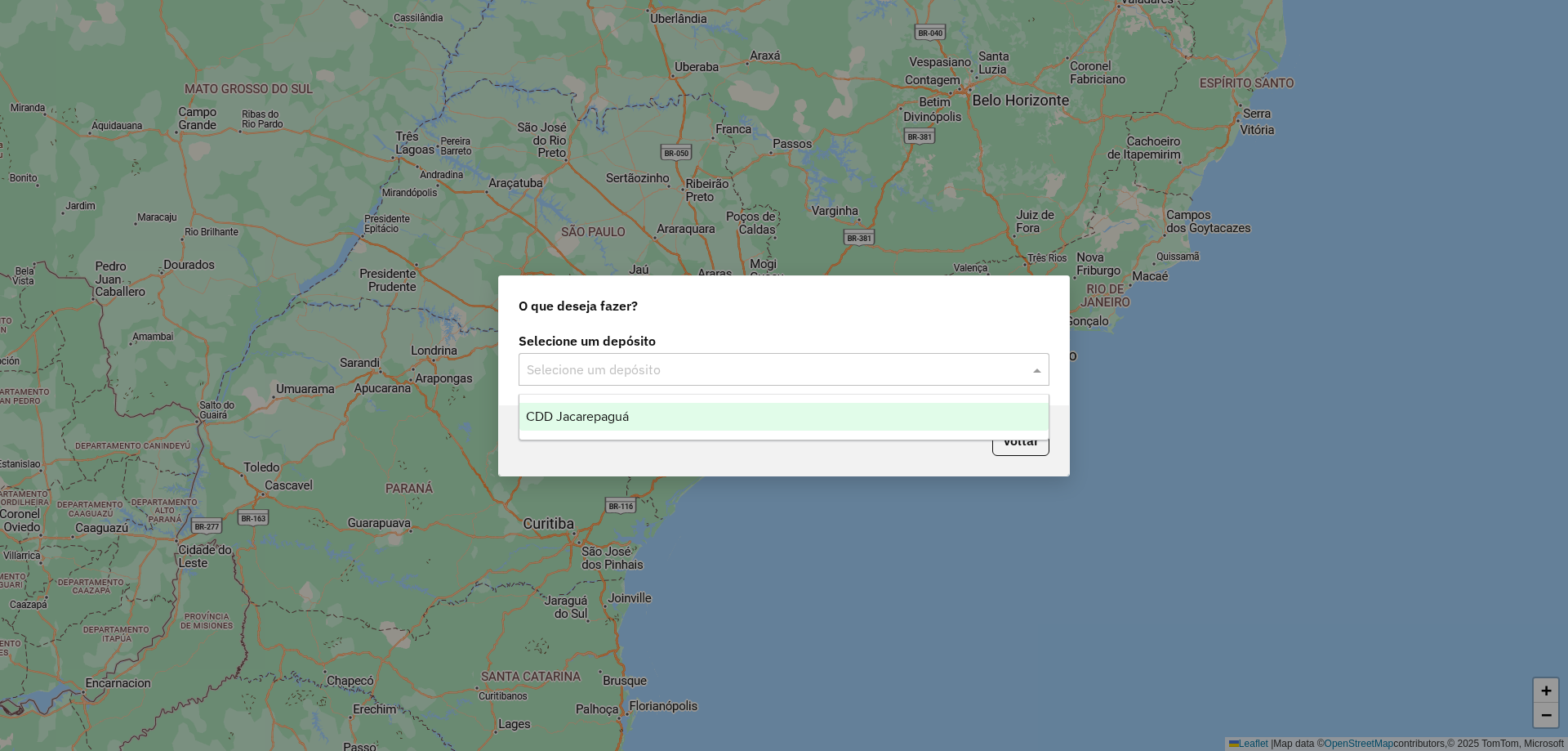
click at [923, 375] on input "text" at bounding box center [768, 370] width 482 height 20
click at [583, 427] on div "CDD Jacarepaguá" at bounding box center [784, 417] width 529 height 28
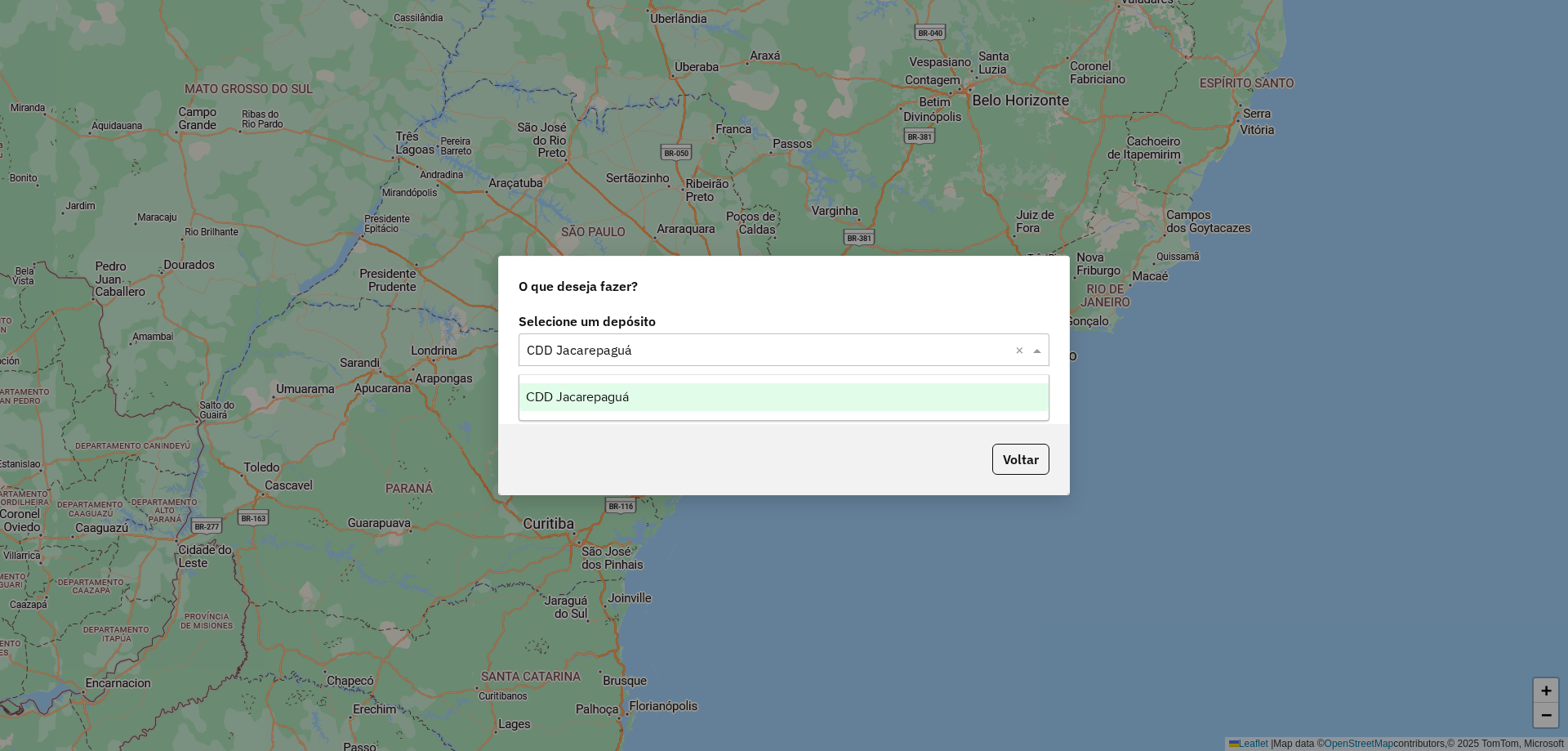
click at [1035, 360] on div "Selecione um depósito × CDD Jacarepaguá ×" at bounding box center [784, 349] width 531 height 33
click at [1006, 391] on div "CDD Jacarepaguá" at bounding box center [784, 397] width 529 height 28
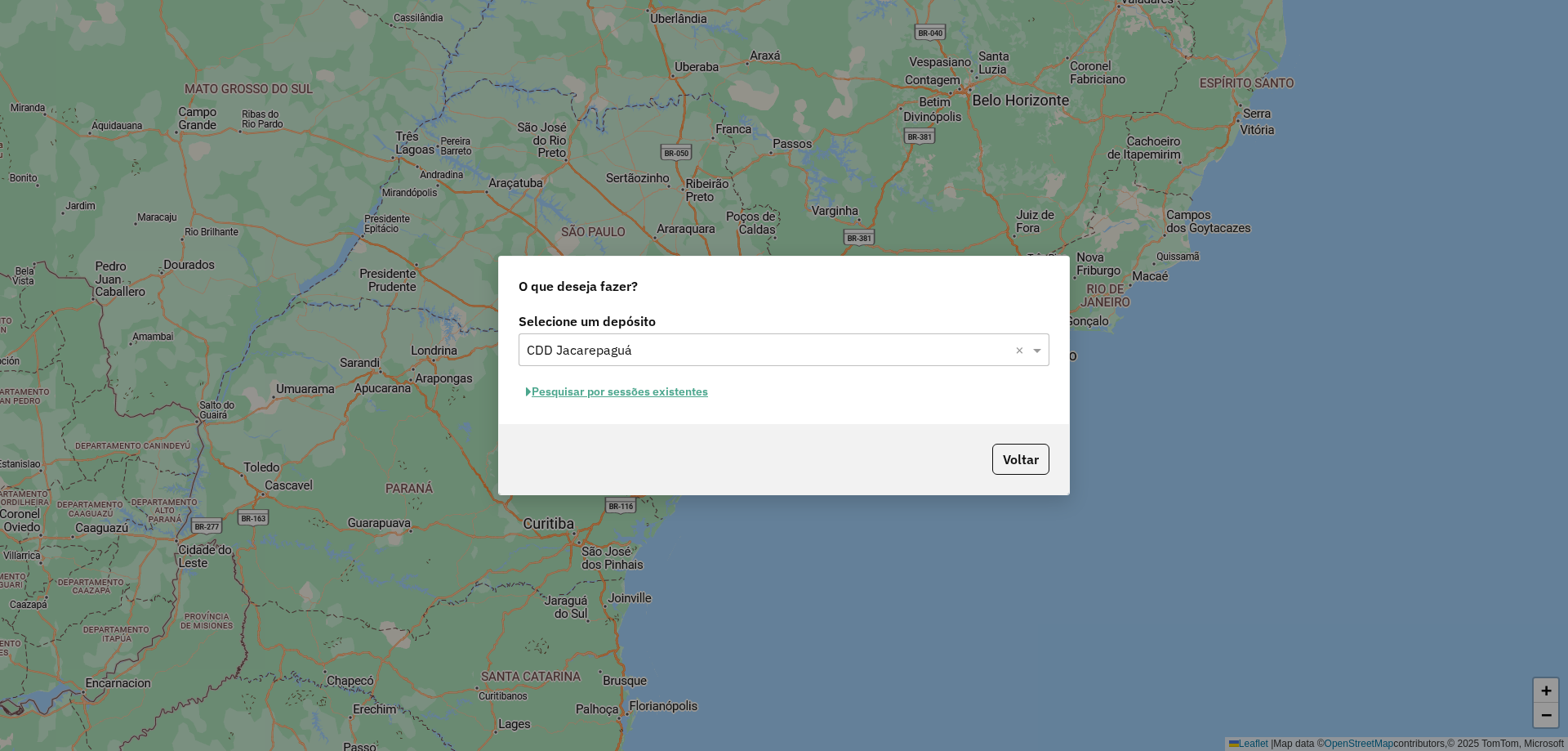
click at [633, 396] on button "Pesquisar por sessões existentes" at bounding box center [617, 391] width 197 height 25
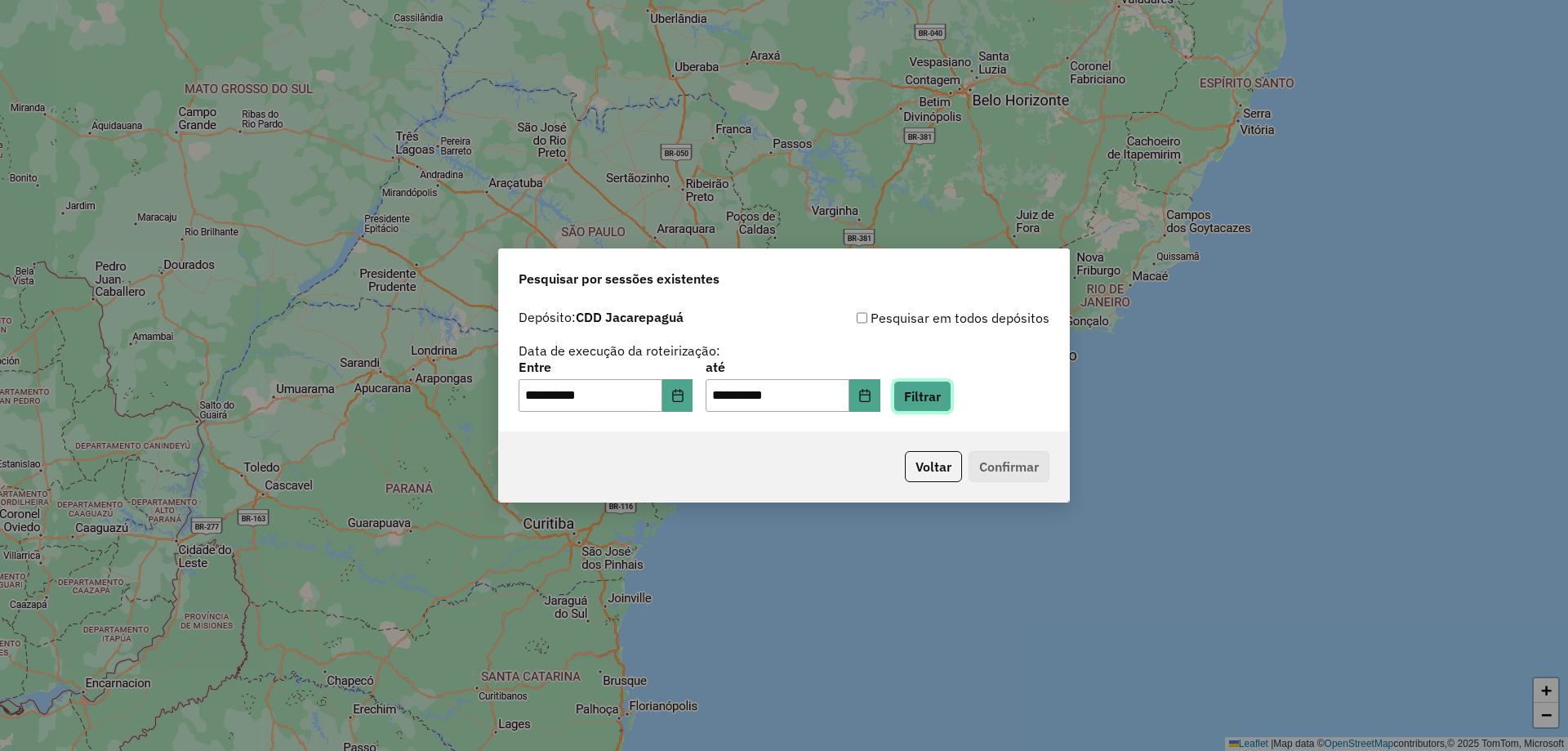
click at [936, 401] on button "Filtrar" at bounding box center [922, 396] width 58 height 31
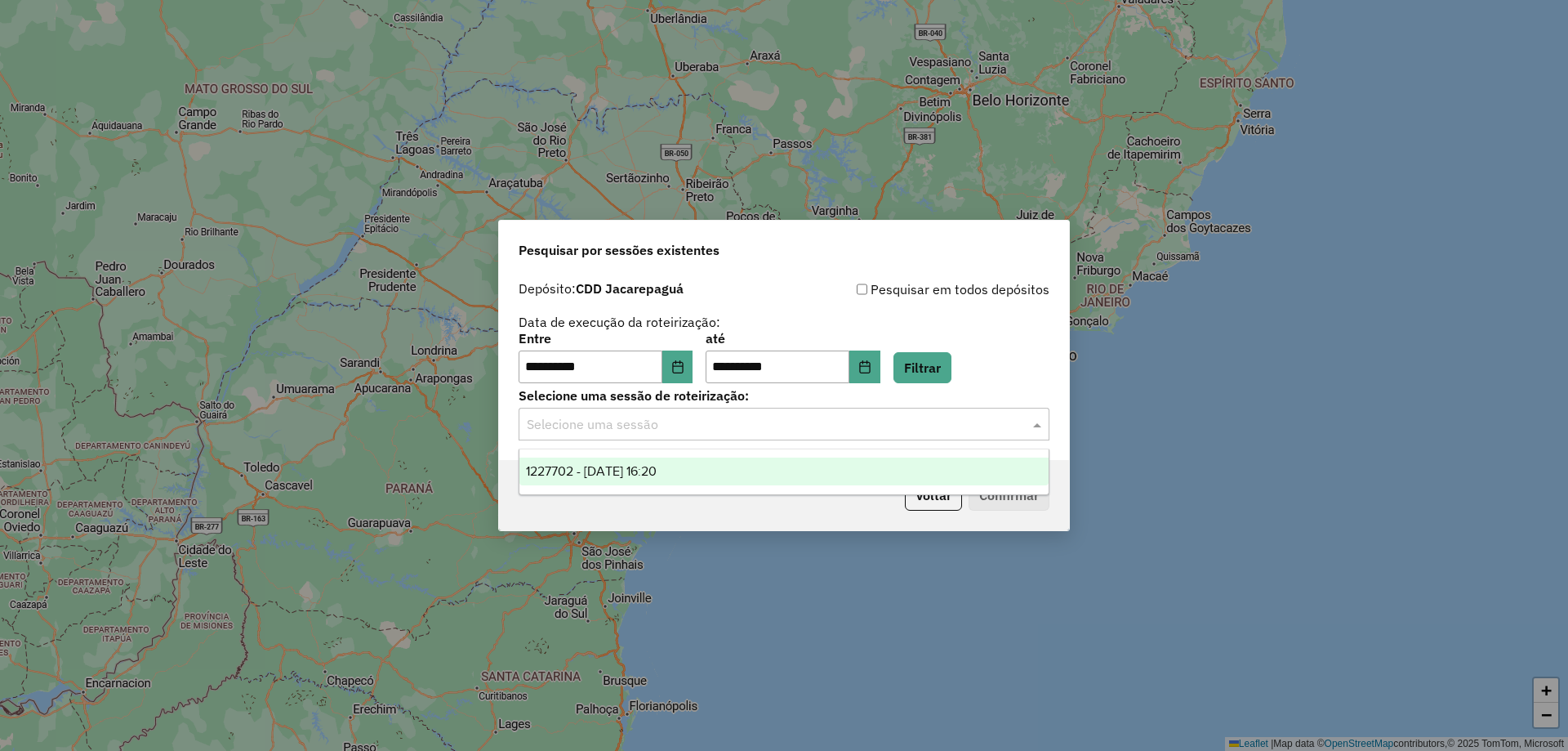
click at [655, 426] on input "text" at bounding box center [768, 424] width 482 height 20
click at [657, 473] on span "1227702 - 11/08/2025 16:20" at bounding box center [591, 470] width 130 height 14
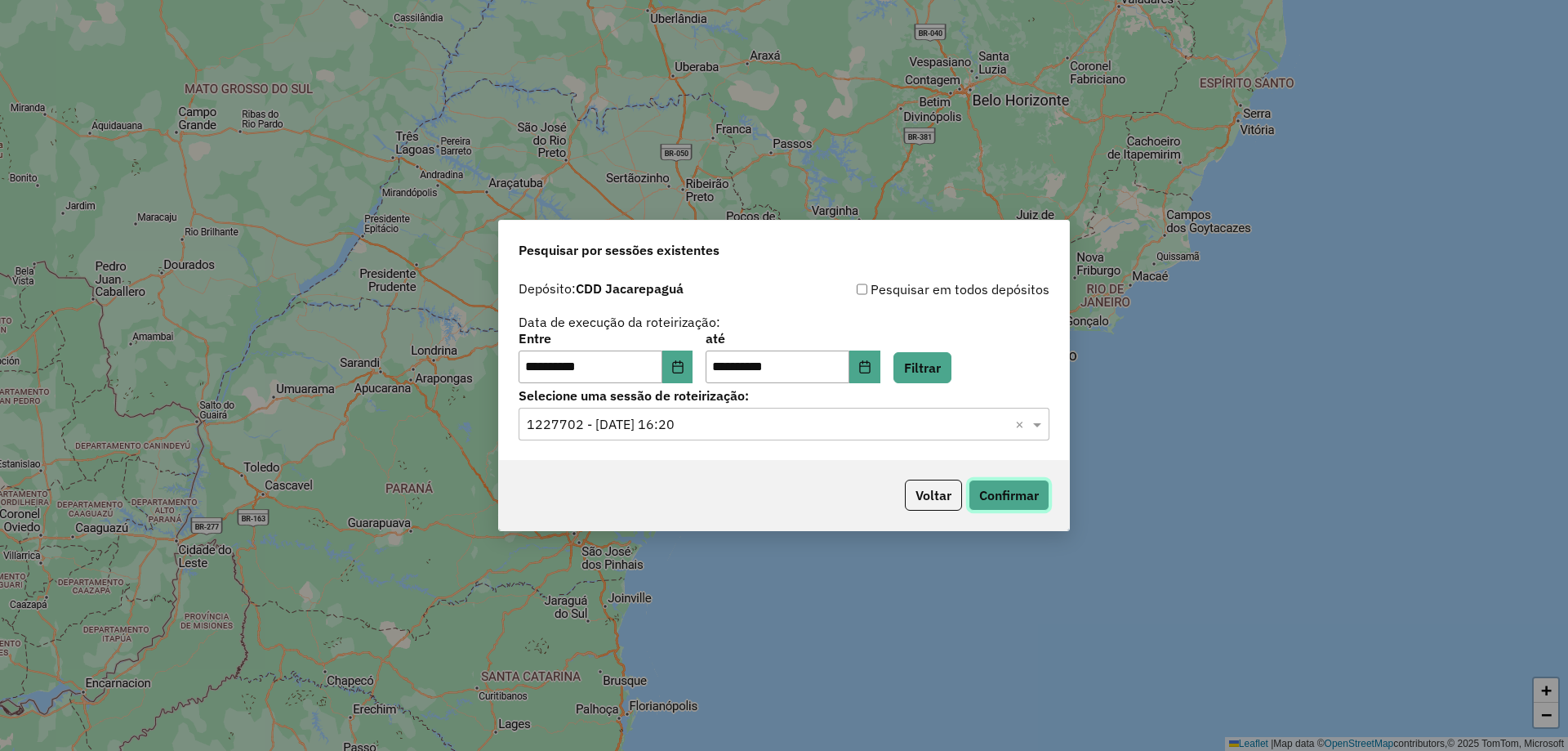
click at [1018, 502] on button "Confirmar" at bounding box center [1009, 495] width 81 height 31
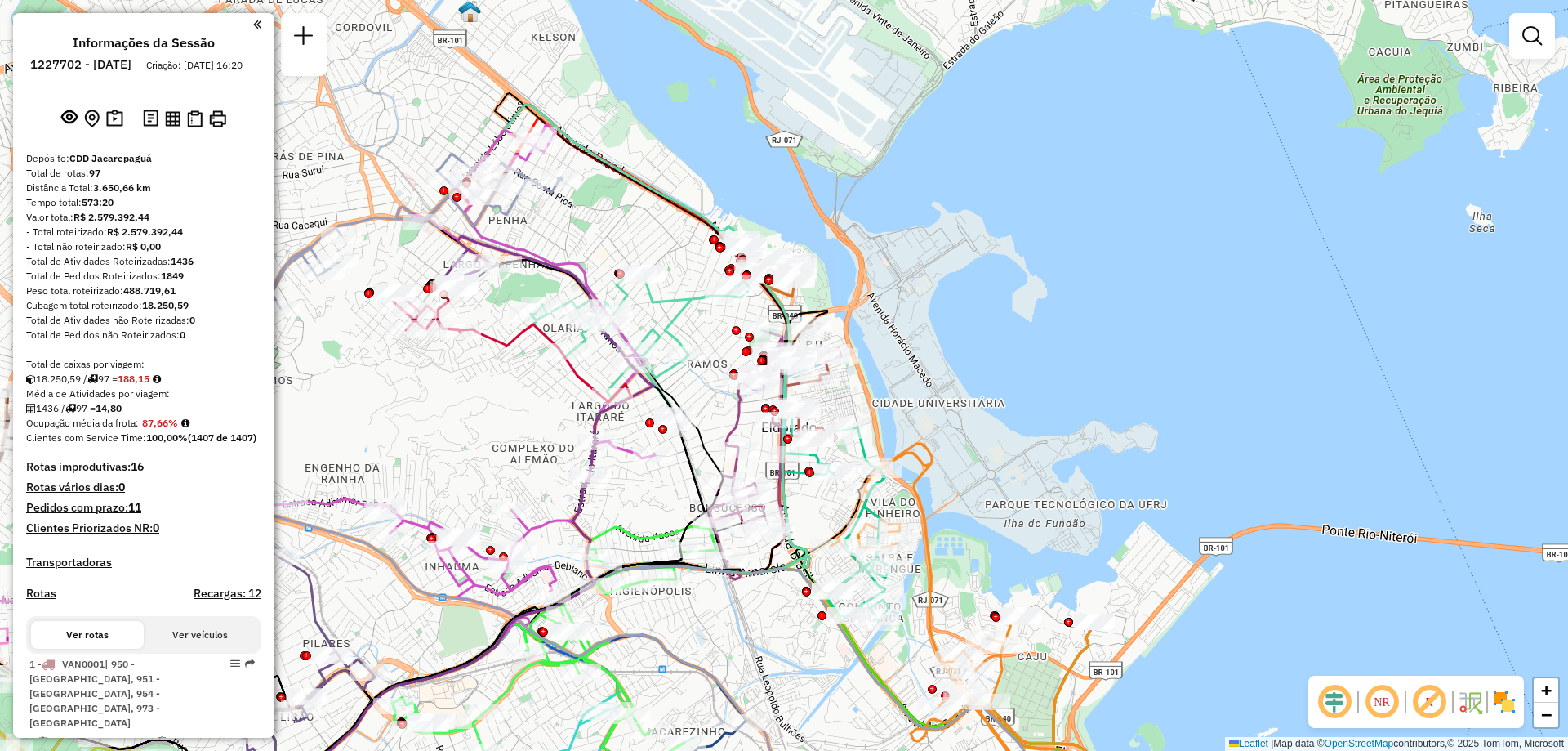
drag, startPoint x: 785, startPoint y: 518, endPoint x: 449, endPoint y: 454, distance: 342.0
click at [449, 454] on div "Janela de atendimento Grade de atendimento Capacidade Transportadoras Veículos …" at bounding box center [784, 376] width 1568 height 751
